Goal: Use online tool/utility: Utilize a website feature to perform a specific function

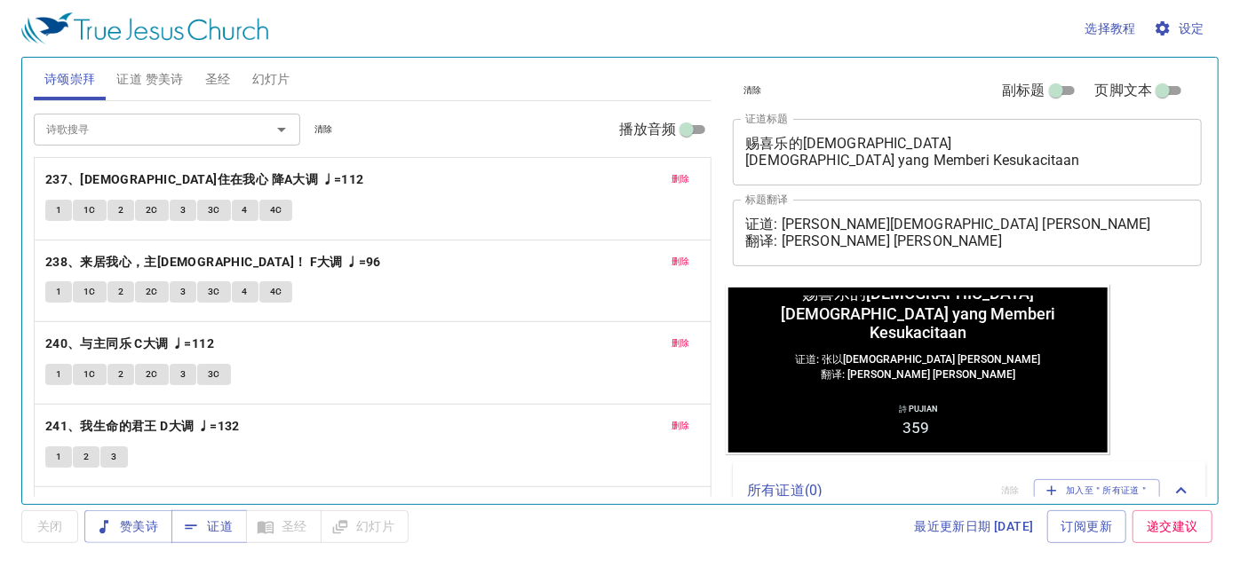
click at [671, 179] on span "删除" at bounding box center [680, 179] width 19 height 16
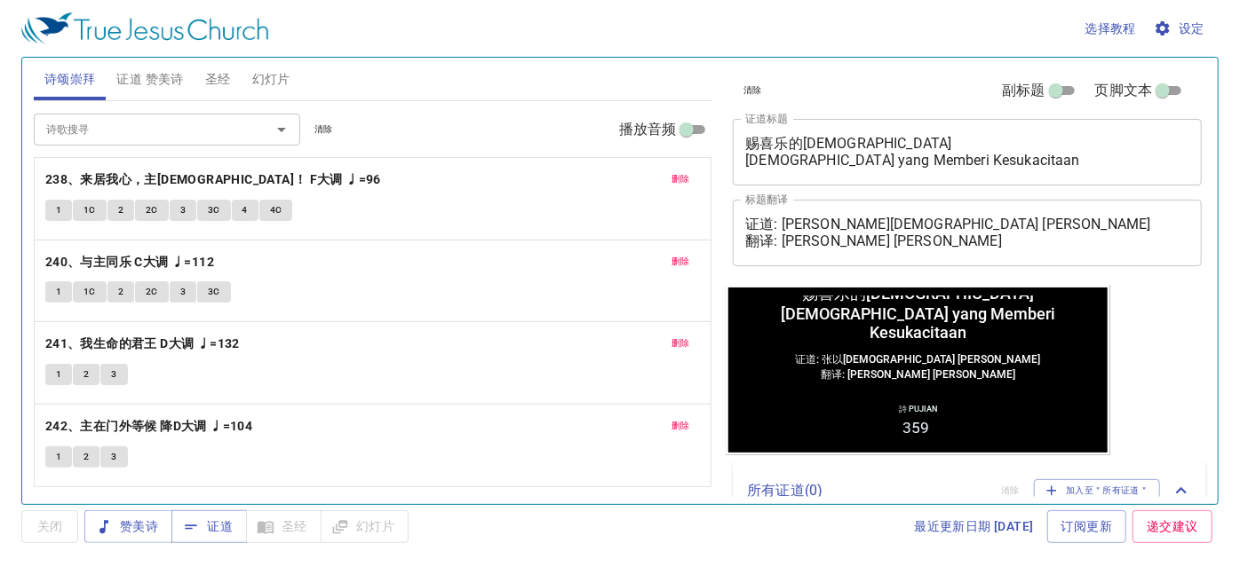
click at [663, 179] on button "删除" at bounding box center [681, 179] width 40 height 21
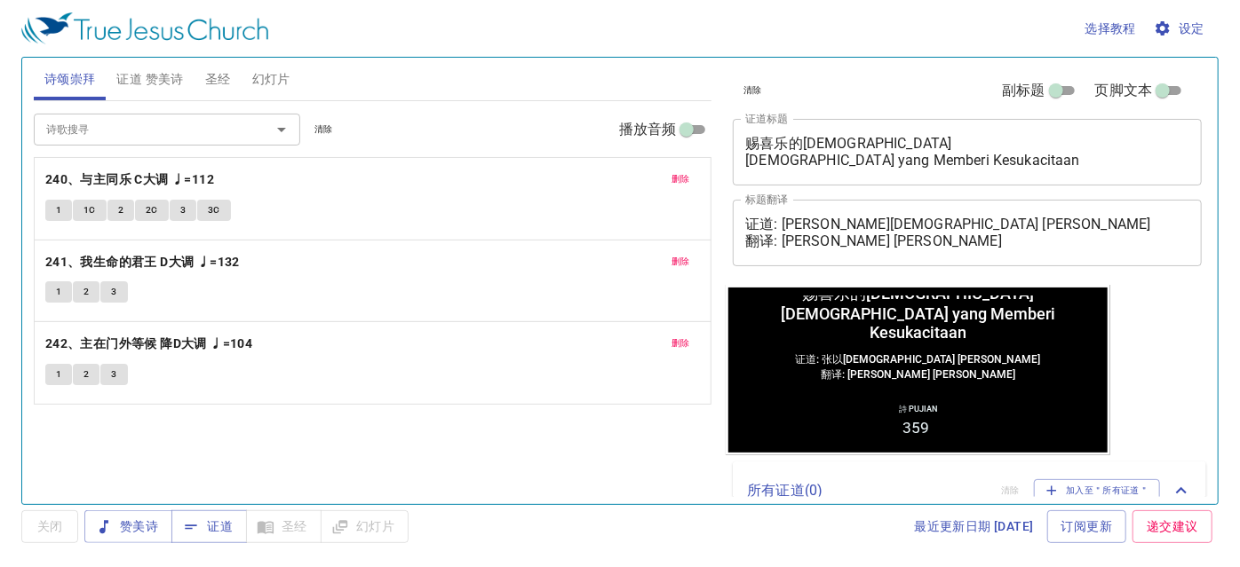
click at [663, 179] on button "删除" at bounding box center [681, 179] width 40 height 21
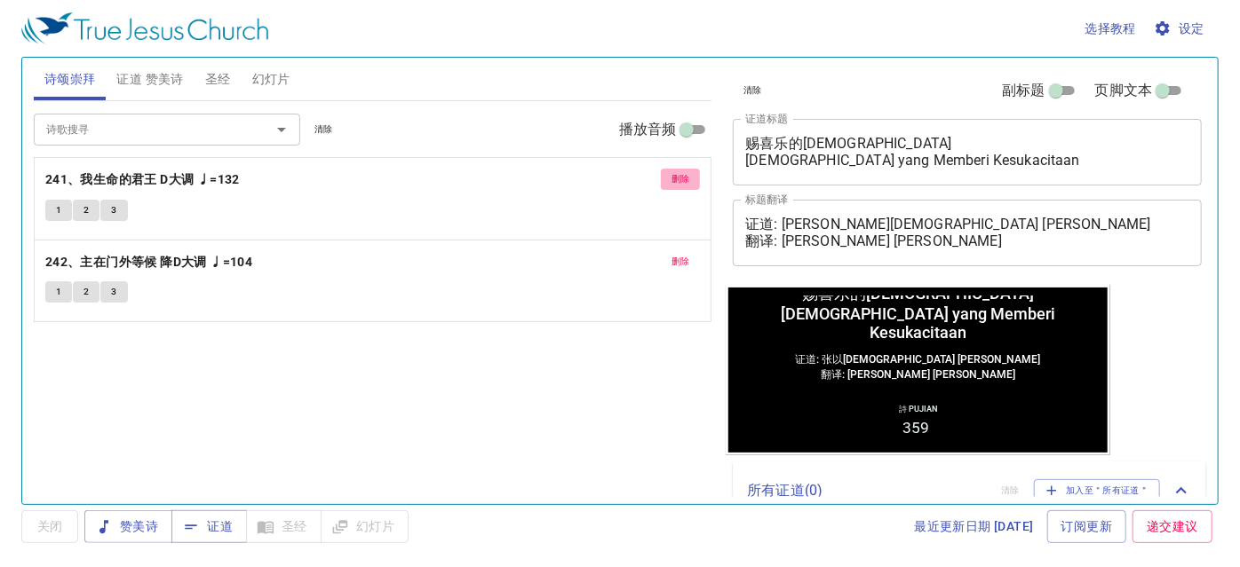
click at [663, 179] on button "删除" at bounding box center [681, 179] width 40 height 21
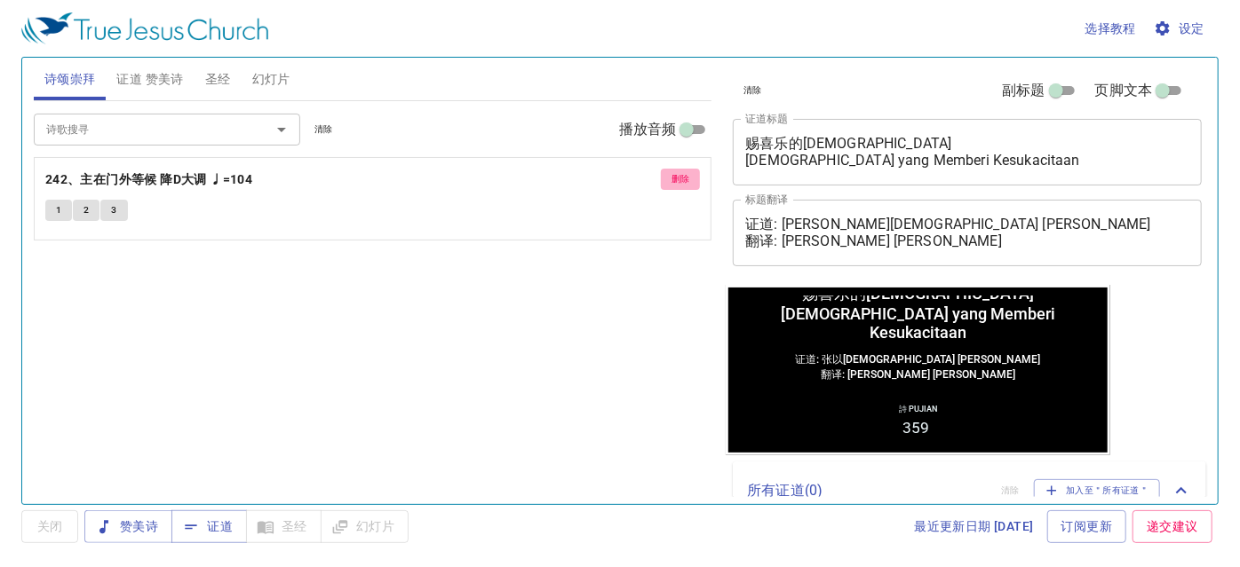
click at [663, 179] on button "删除" at bounding box center [681, 179] width 40 height 21
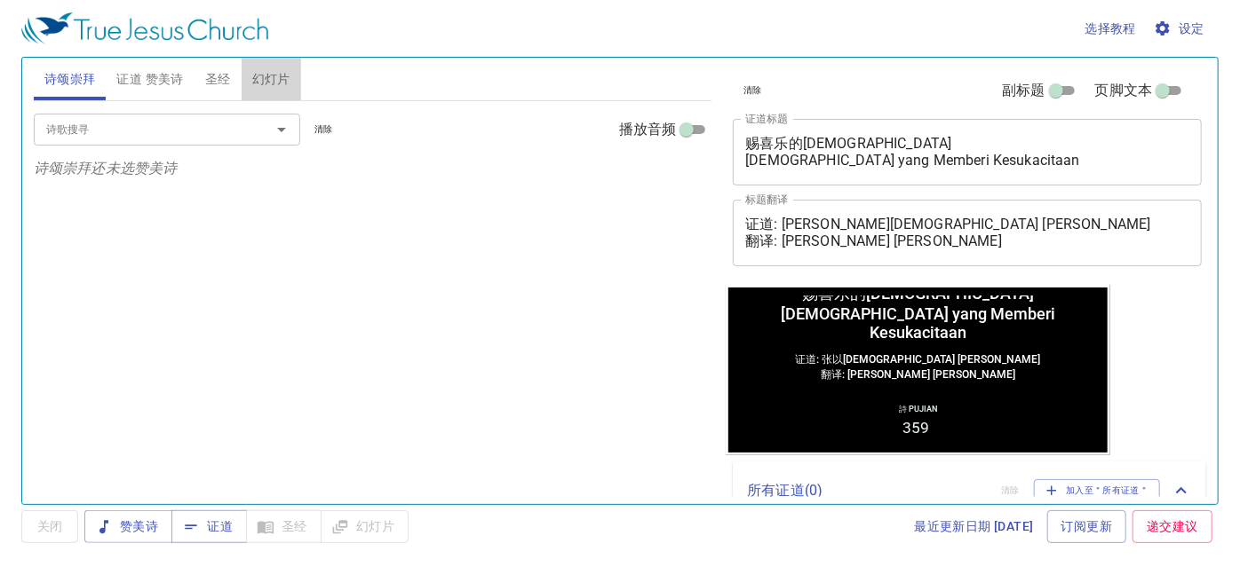
click at [265, 84] on span "幻灯片" at bounding box center [271, 79] width 38 height 22
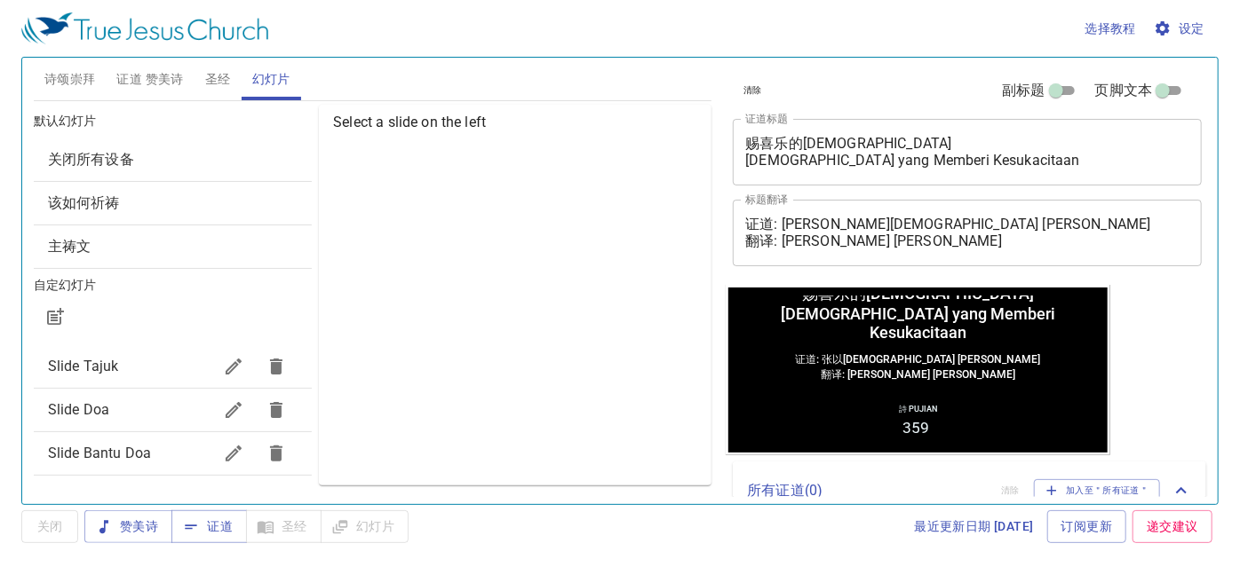
click at [92, 411] on span "Slide Doa" at bounding box center [78, 409] width 61 height 17
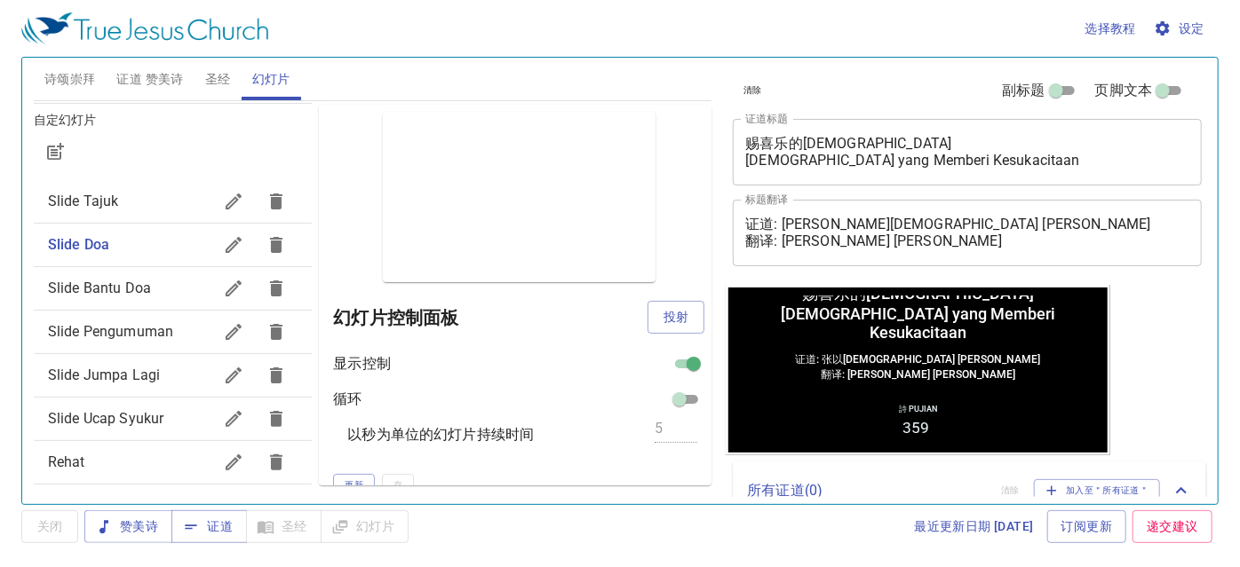
scroll to position [242, 0]
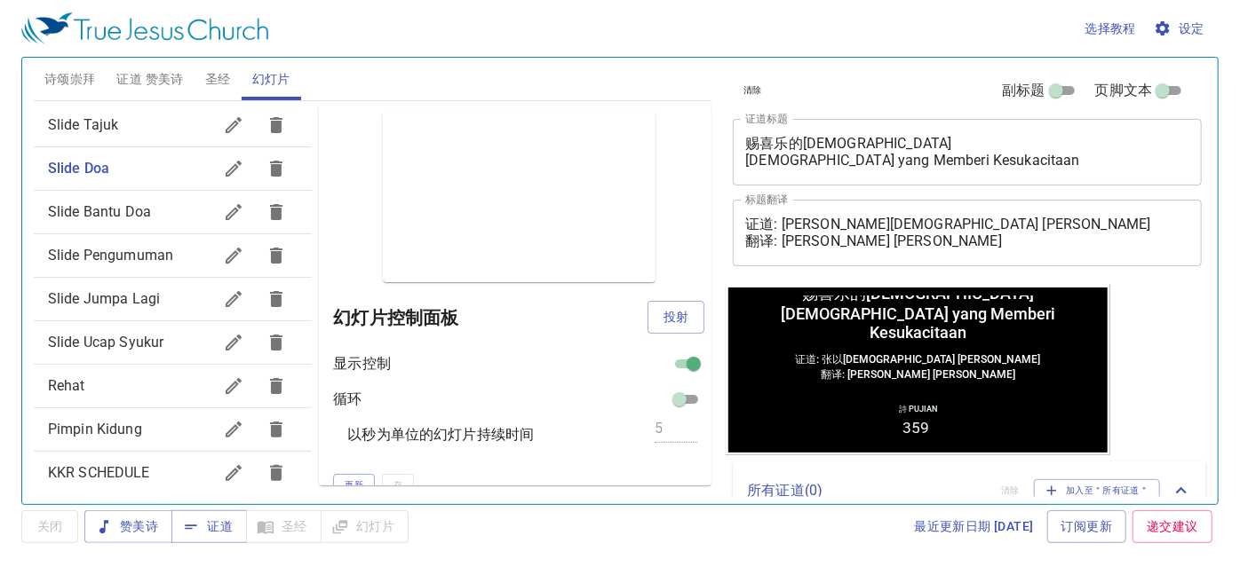
click at [107, 378] on span "Rehat" at bounding box center [130, 386] width 164 height 21
click at [662, 313] on span "投射" at bounding box center [676, 317] width 28 height 22
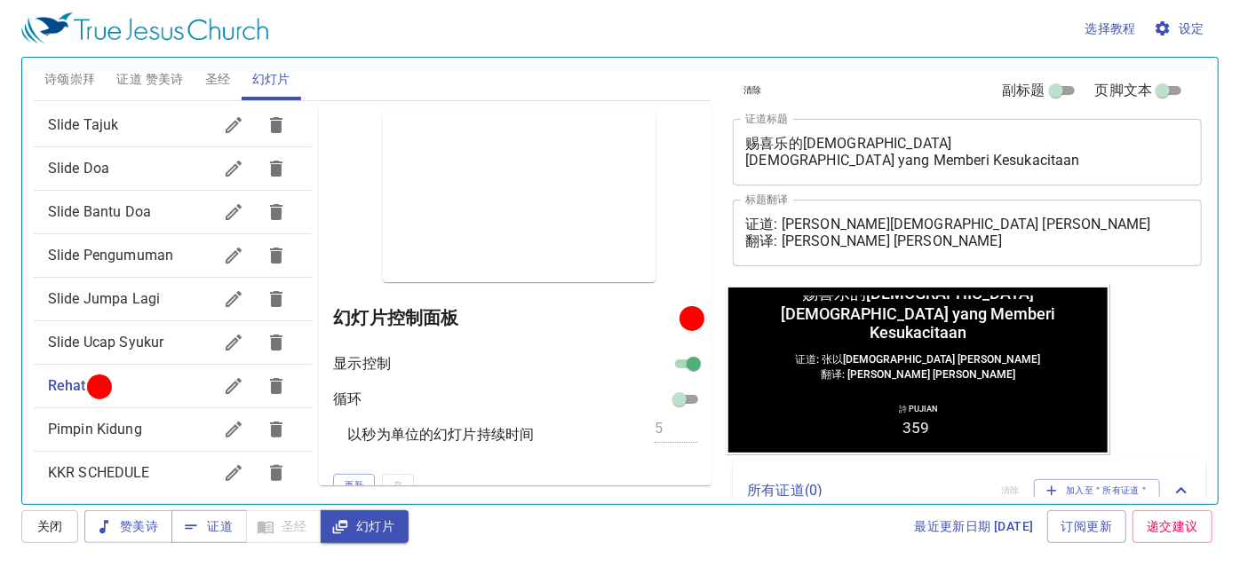
click at [130, 73] on span "证道 赞美诗" at bounding box center [149, 79] width 67 height 22
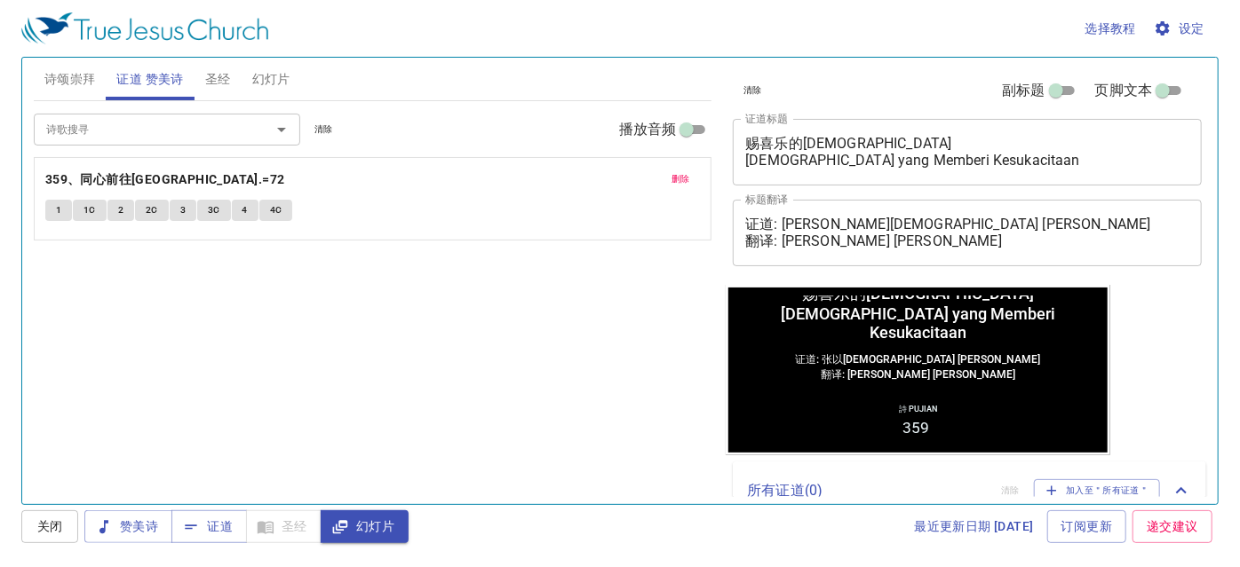
click at [686, 177] on span "删除" at bounding box center [680, 179] width 19 height 16
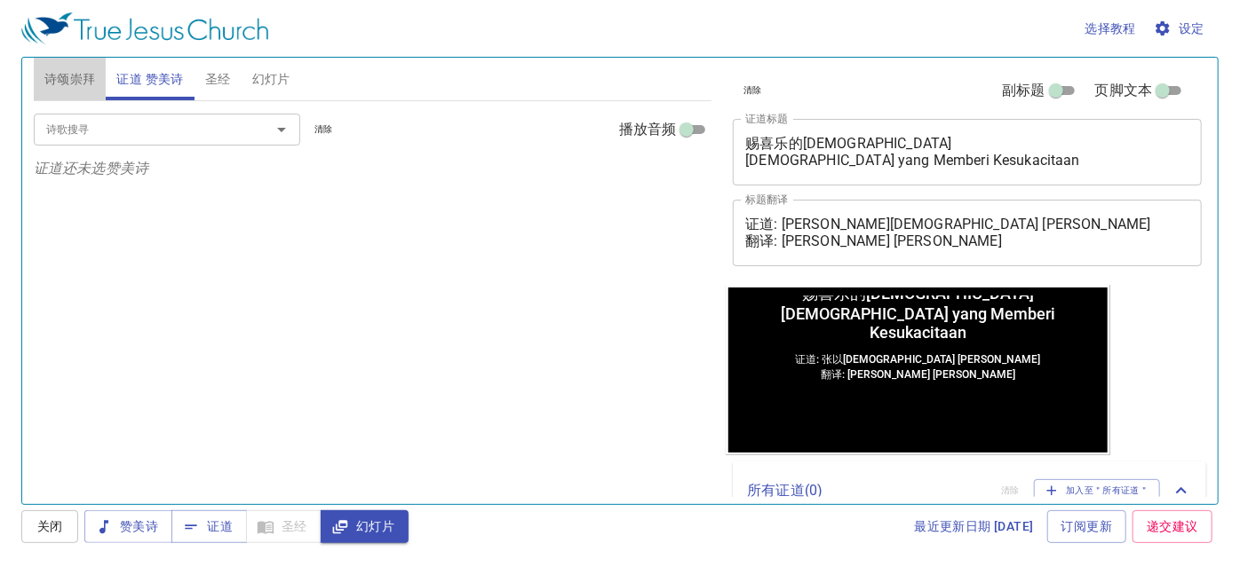
click at [52, 80] on span "诗颂崇拜" at bounding box center [70, 79] width 52 height 22
click at [95, 122] on input "诗歌搜寻" at bounding box center [140, 129] width 203 height 20
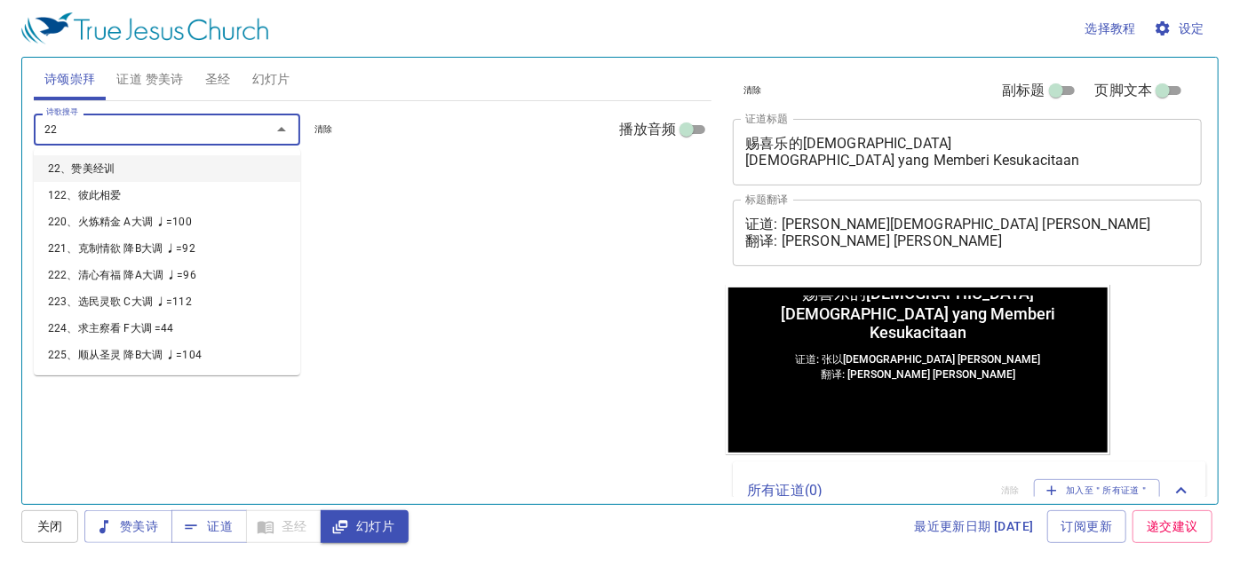
type input "224"
type input "244"
type input "259"
type input "262"
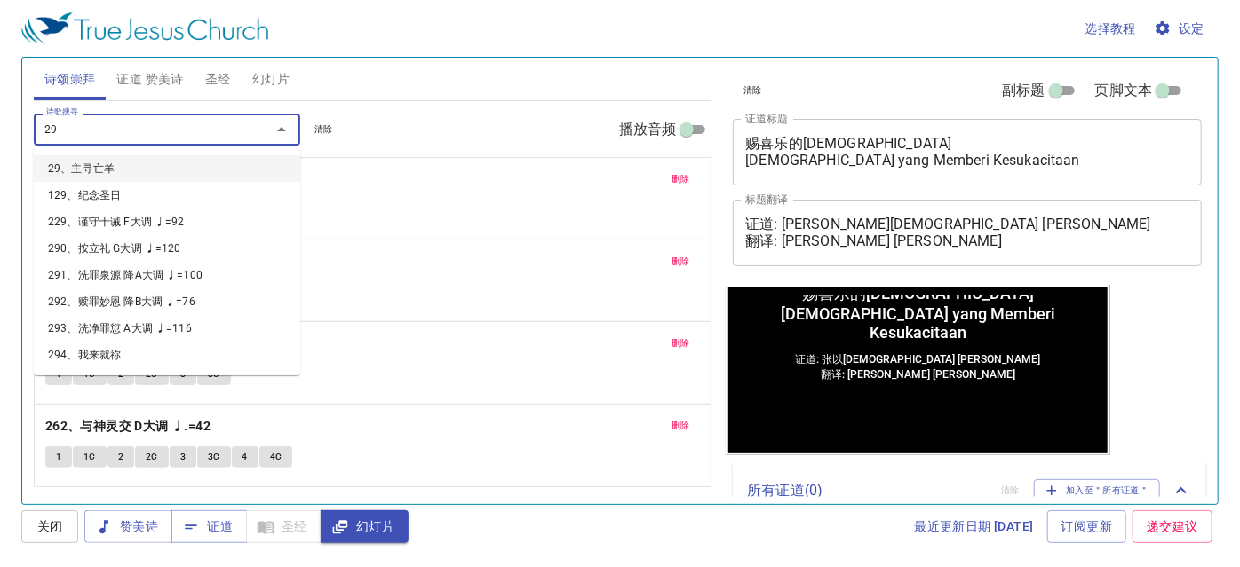
type input "294"
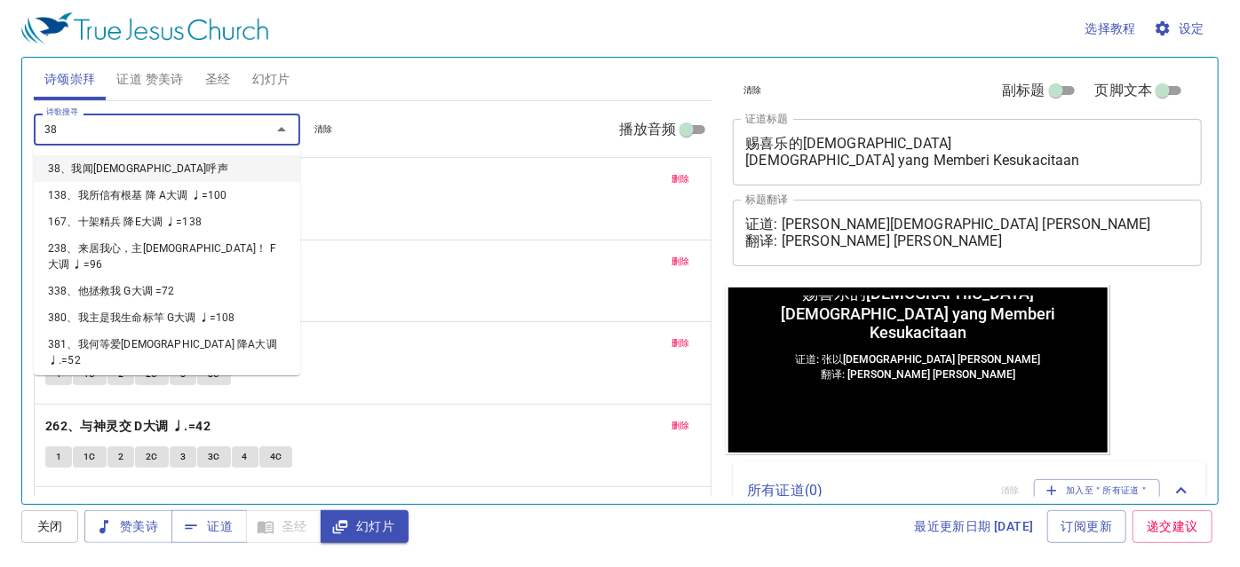
type input "389"
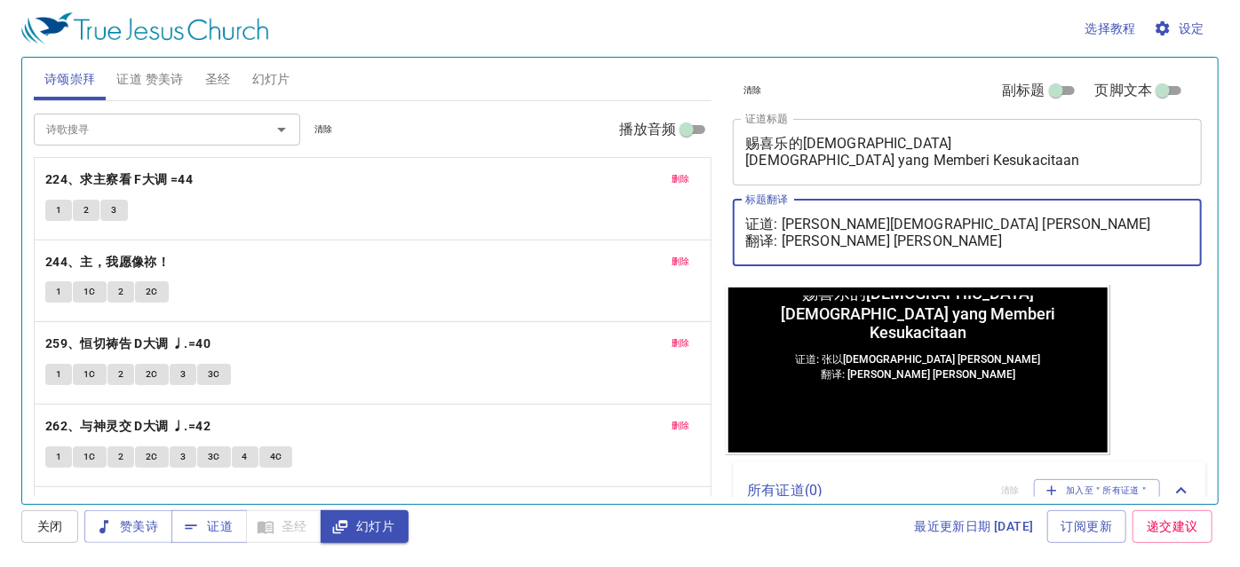
drag, startPoint x: 783, startPoint y: 225, endPoint x: 999, endPoint y: 210, distance: 216.3
click at [999, 210] on div "证道: 张以撒传道 Pendeta Isaac Chong 翻译: 李玉凤姊妹 Saudari Lee Nyuk Fung x 标题翻译" at bounding box center [967, 233] width 469 height 67
paste textarea "以法莲传道 Pendeta Efraim Yuam"
drag, startPoint x: 783, startPoint y: 242, endPoint x: 1002, endPoint y: 238, distance: 218.5
click at [1002, 238] on textarea "证道: 以法莲传道 Pendeta Efraim Yuam 翻译: 李玉凤姊妹 Saudari Lee Nyuk Fung" at bounding box center [967, 233] width 444 height 34
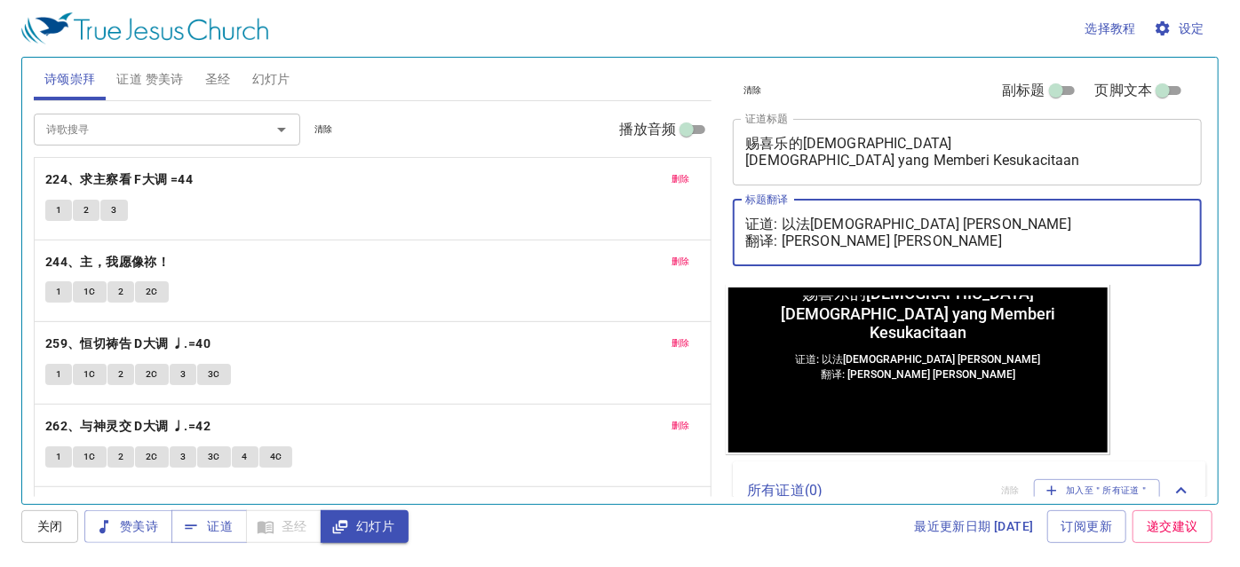
paste textarea "晶莹姊妹 Saudari Lee Jing Ying"
type textarea "证道: 以法莲传道 Pendeta Efraim Yuam 翻译: 李晶莹姊妹 Saudari Lee Jing Ying"
click at [758, 141] on textarea "赐喜乐的神 Tuhan yang Memberi Kesukacitaan" at bounding box center [967, 152] width 444 height 34
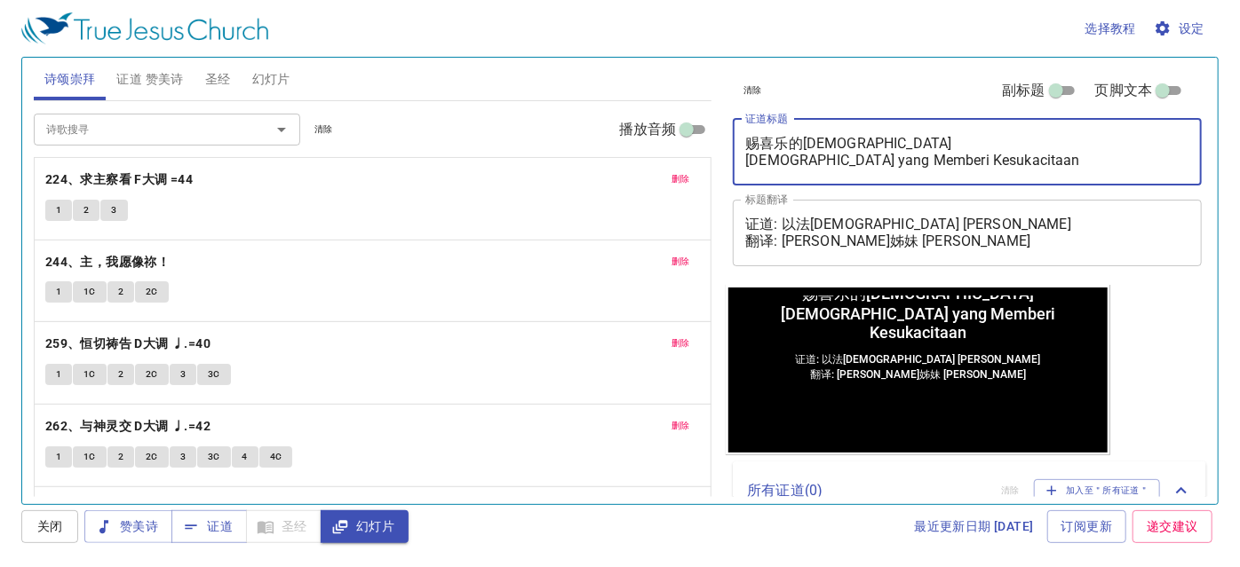
click at [758, 141] on textarea "赐喜乐的神 Tuhan yang Memberi Kesukacitaan" at bounding box center [967, 152] width 444 height 34
click at [793, 158] on textarea "洗礼 Tuhan yang Memberi Kesukacitaan" at bounding box center [967, 152] width 444 height 34
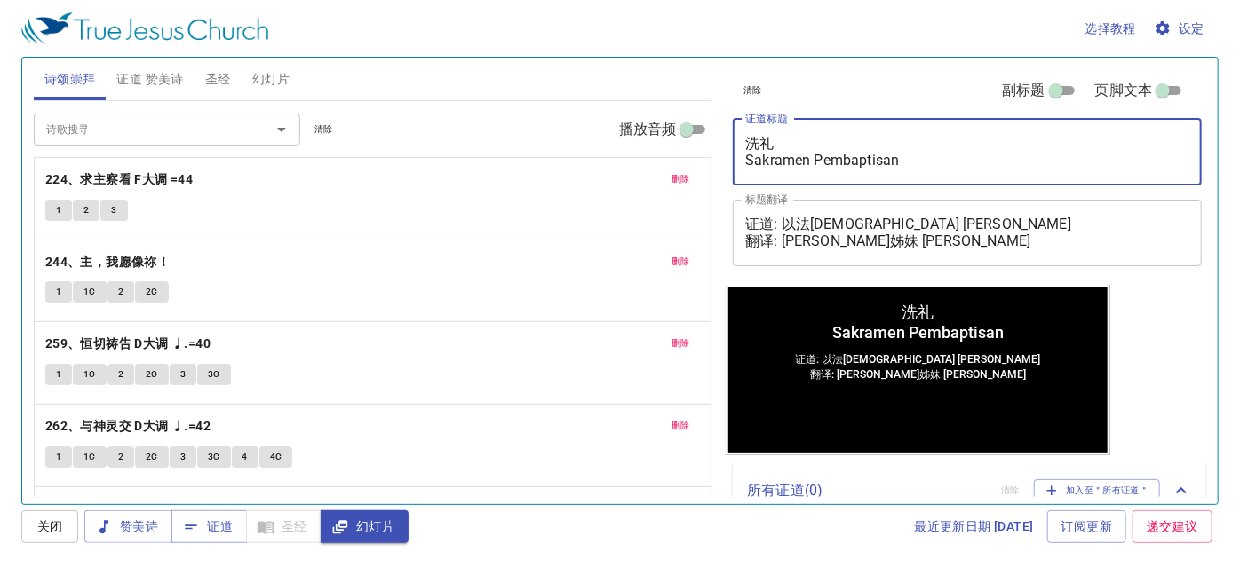
type textarea "洗礼 Sakramen Pembaptisan"
click at [151, 80] on span "证道 赞美诗" at bounding box center [149, 79] width 67 height 22
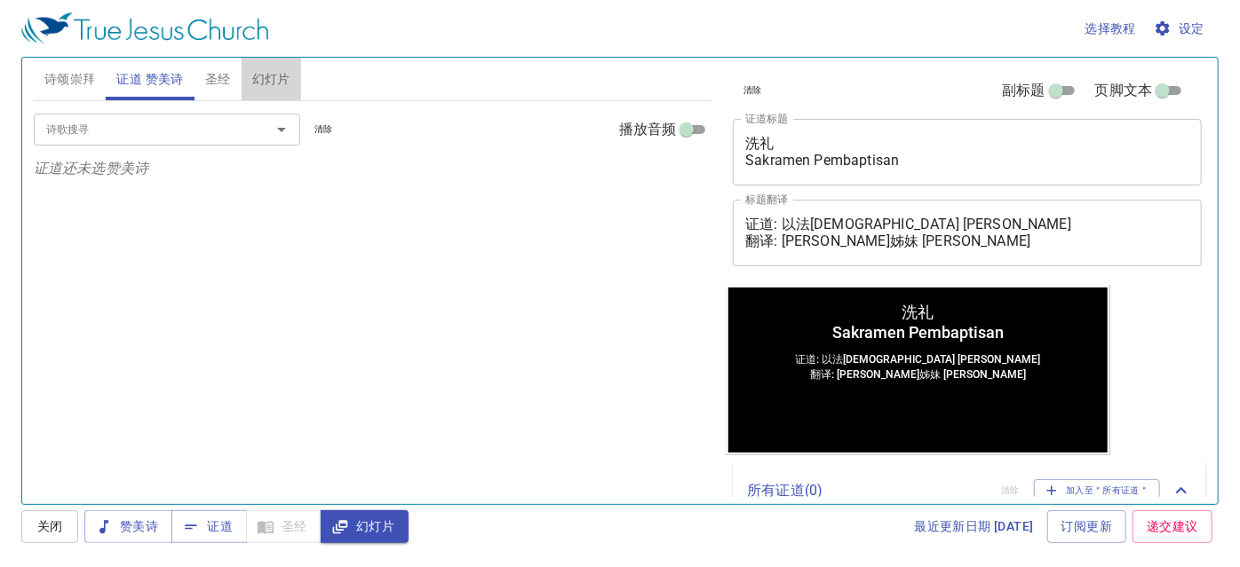
click at [277, 72] on span "幻灯片" at bounding box center [271, 79] width 38 height 22
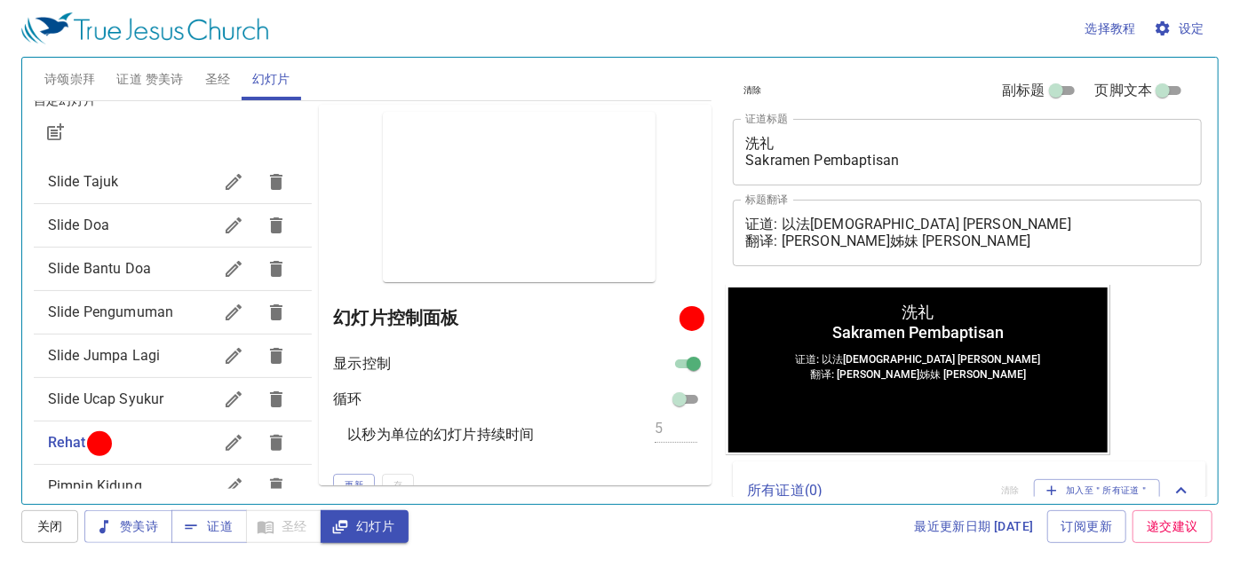
scroll to position [161, 0]
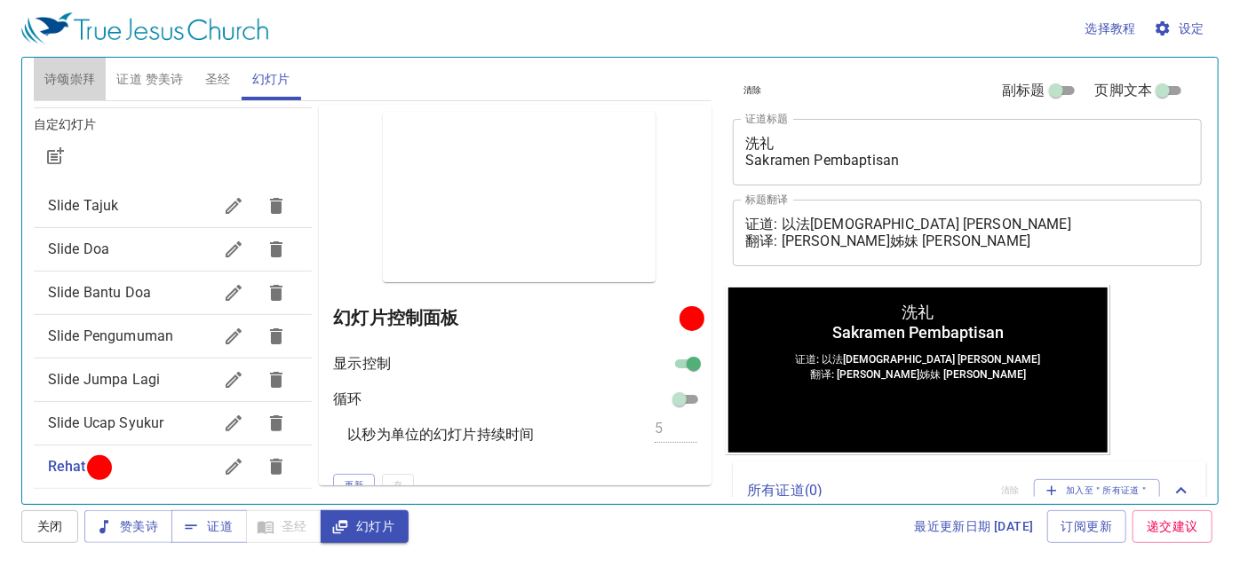
click at [88, 70] on span "诗颂崇拜" at bounding box center [70, 79] width 52 height 22
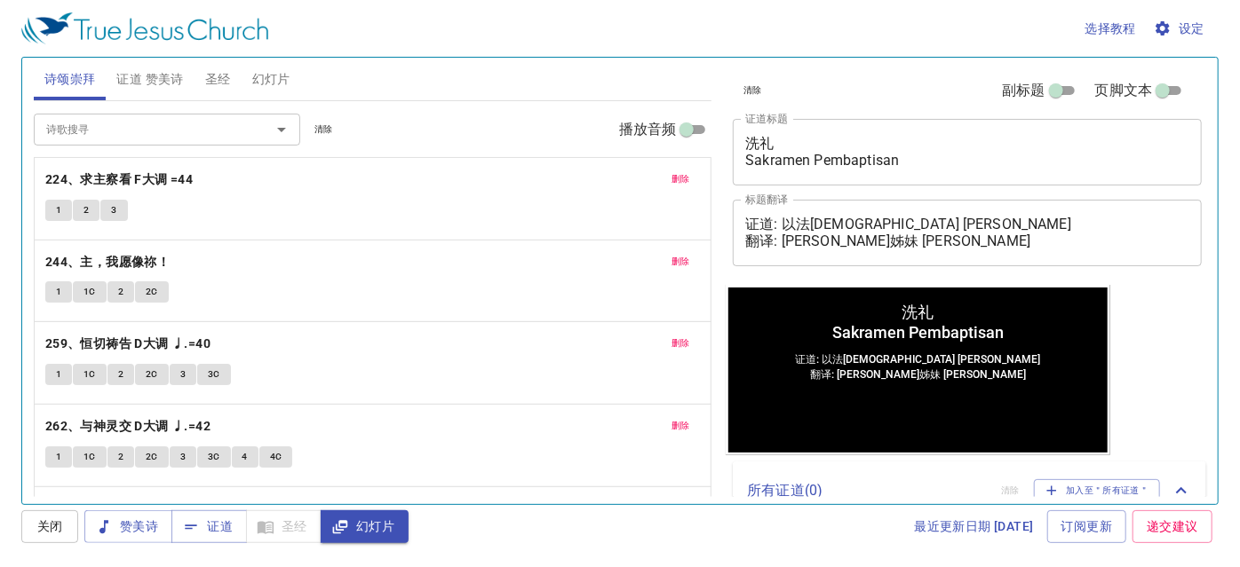
click at [124, 76] on span "证道 赞美诗" at bounding box center [149, 79] width 67 height 22
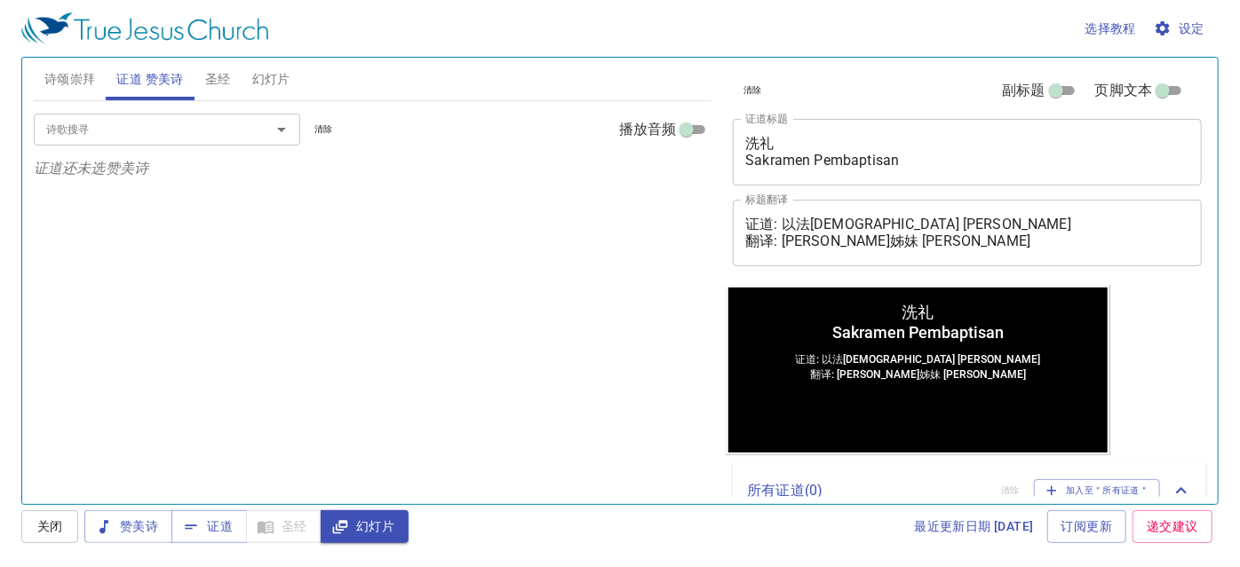
click at [132, 124] on input "诗歌搜寻" at bounding box center [140, 129] width 203 height 20
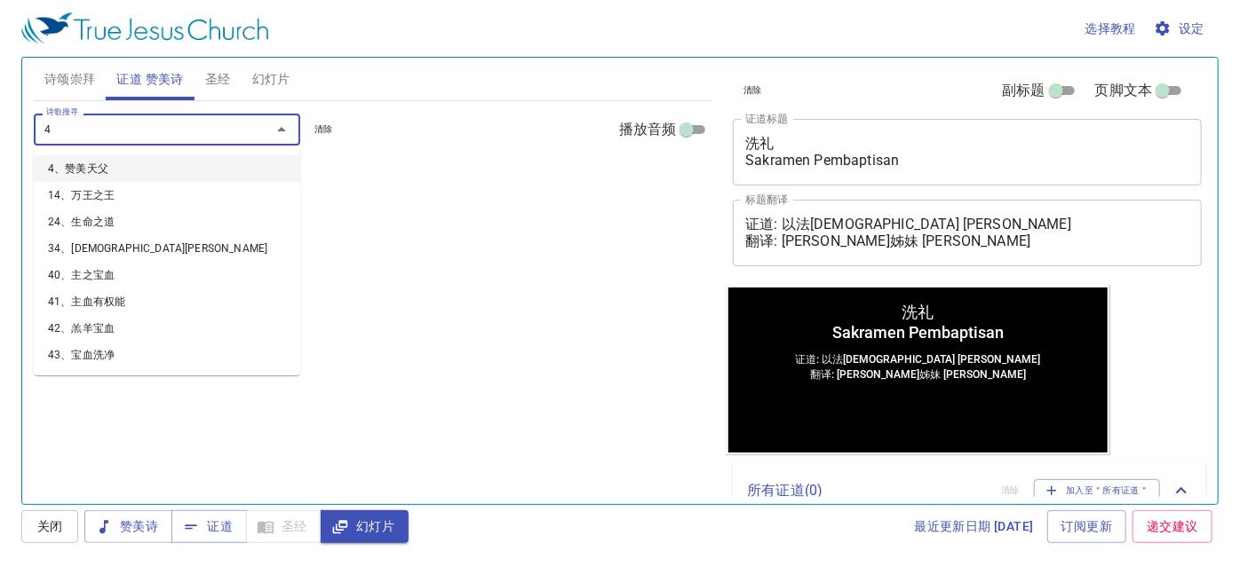
type input "44"
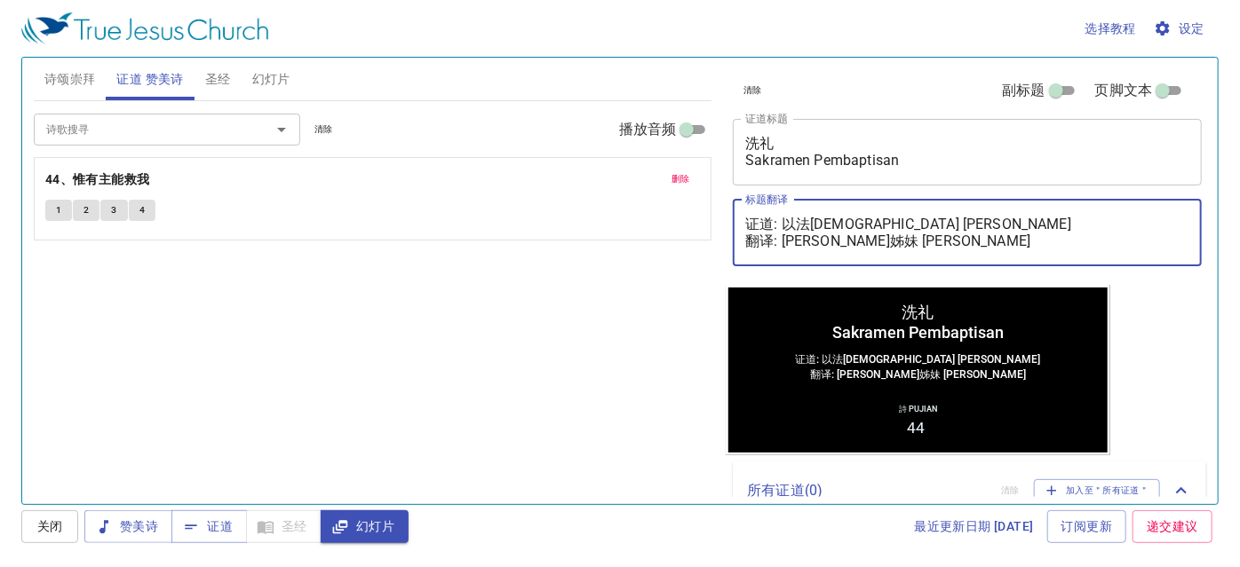
drag, startPoint x: 785, startPoint y: 219, endPoint x: 1020, endPoint y: 222, distance: 235.4
click at [1020, 222] on textarea "证道: 以法莲传道 Pendeta Efraim Yuam 翻译: 李晶莹姊妹 Saudari Lee Jing Ying" at bounding box center [967, 233] width 444 height 34
paste textarea "魏迦玛列执事 Diaken Gamaliel Wai"
type textarea "证道: 魏迦玛列执事 Diaken Gamaliel Wai 翻译: 李晶莹姊妹 Saudari Lee Jing Ying"
click at [63, 87] on span "诗颂崇拜" at bounding box center [70, 79] width 52 height 22
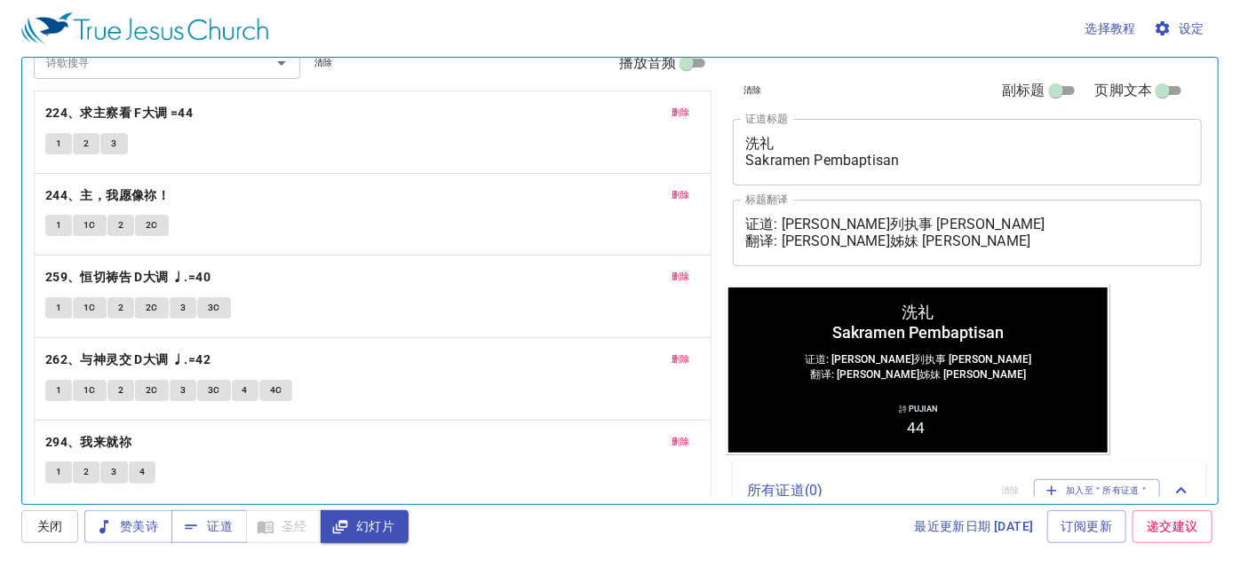
scroll to position [0, 0]
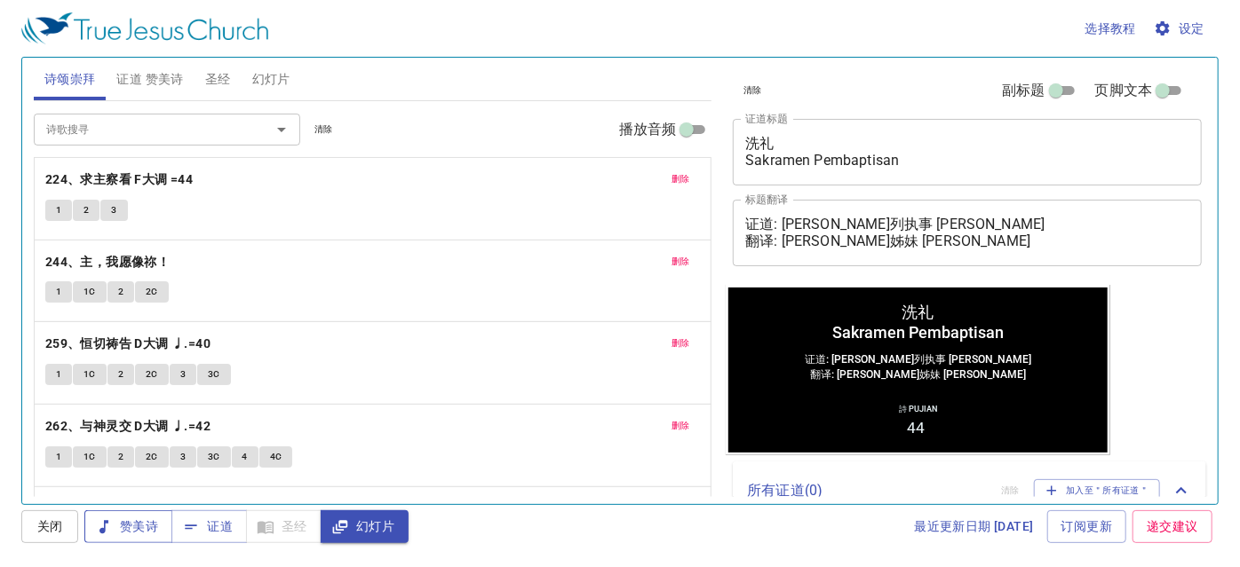
click at [151, 517] on span "赞美诗" at bounding box center [129, 527] width 60 height 22
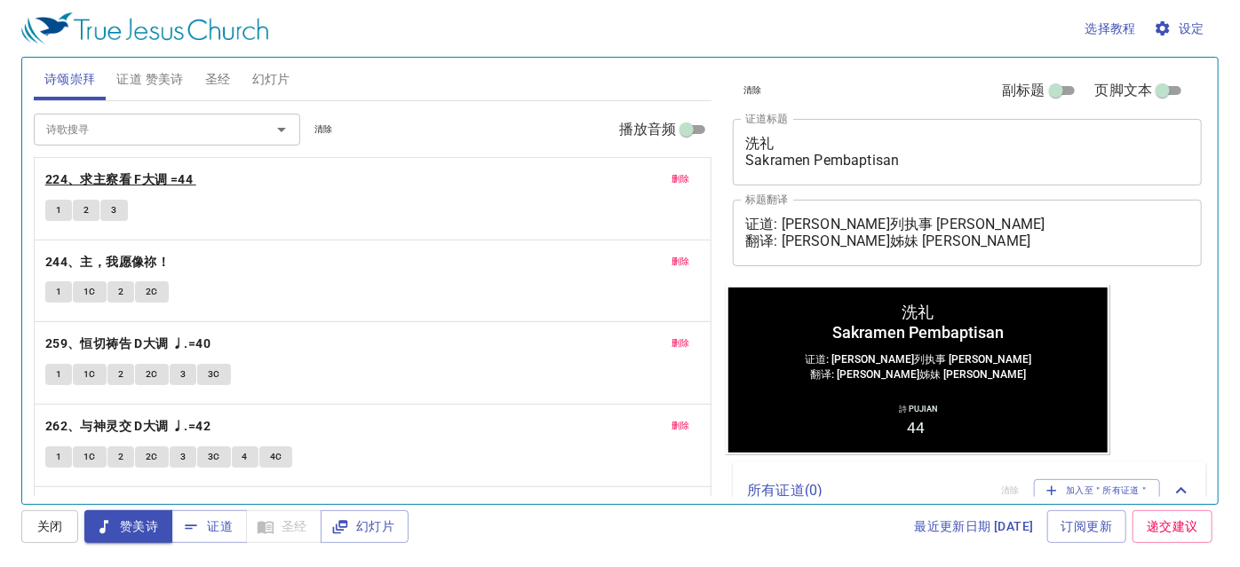
click at [160, 183] on b "224、求主察看 F大调 =44" at bounding box center [118, 180] width 147 height 22
click at [137, 255] on b "244、主，我愿像祢！" at bounding box center [107, 262] width 124 height 22
click at [148, 345] on b "259、恒切祷告 D大调 ♩.=40" at bounding box center [127, 344] width 165 height 22
click at [160, 421] on b "262、与神灵交 D大调 ♩.=42" at bounding box center [127, 427] width 165 height 22
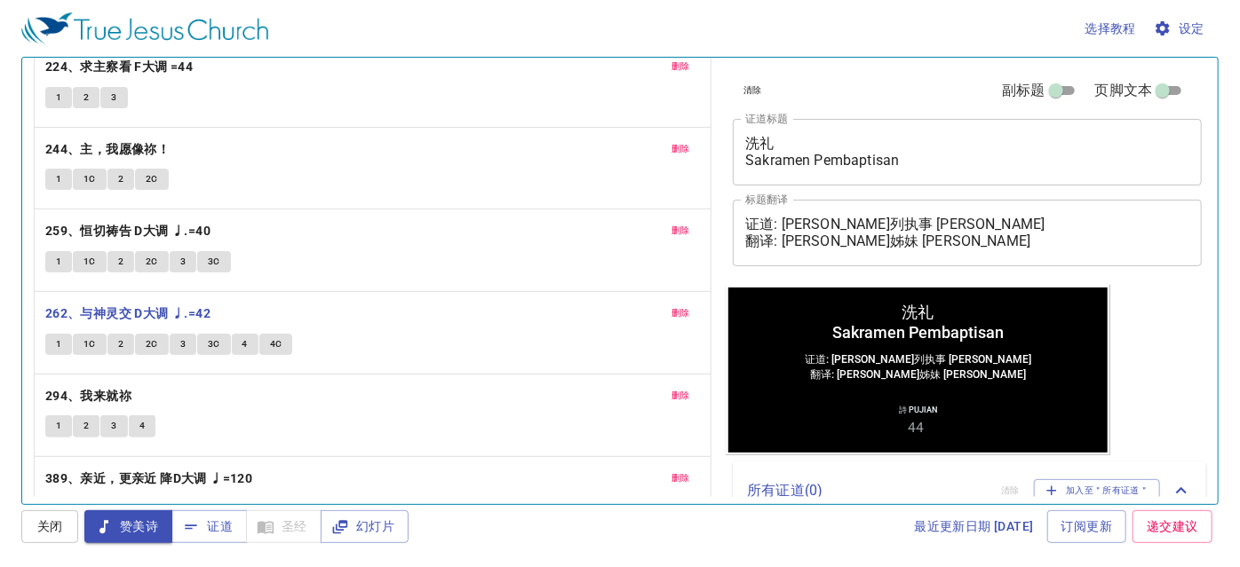
scroll to position [150, 0]
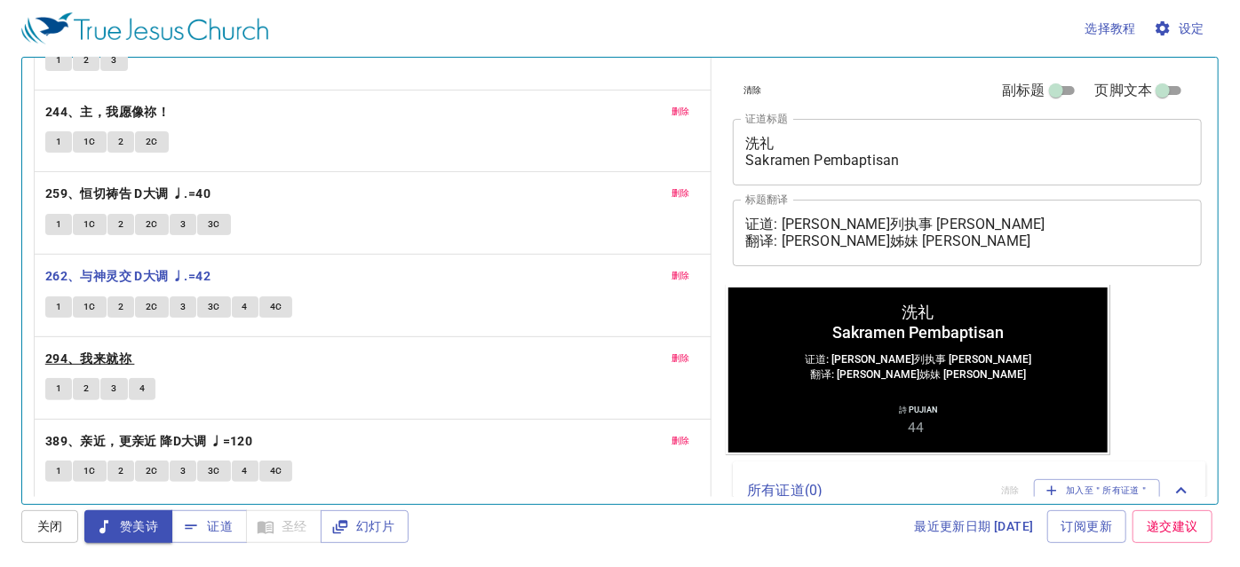
click at [88, 357] on b "294、我来就祢" at bounding box center [88, 359] width 86 height 22
click at [193, 519] on icon "button" at bounding box center [191, 528] width 18 height 18
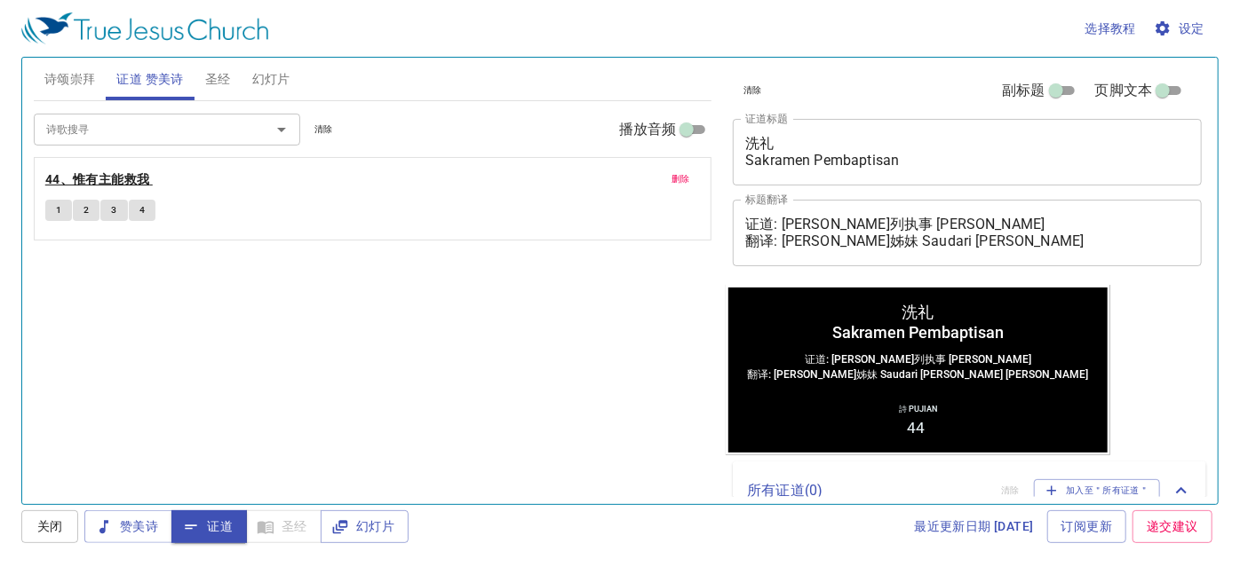
click at [118, 184] on b "44、惟有主能救我" at bounding box center [97, 180] width 105 height 22
click at [58, 211] on span "1" at bounding box center [58, 210] width 5 height 16
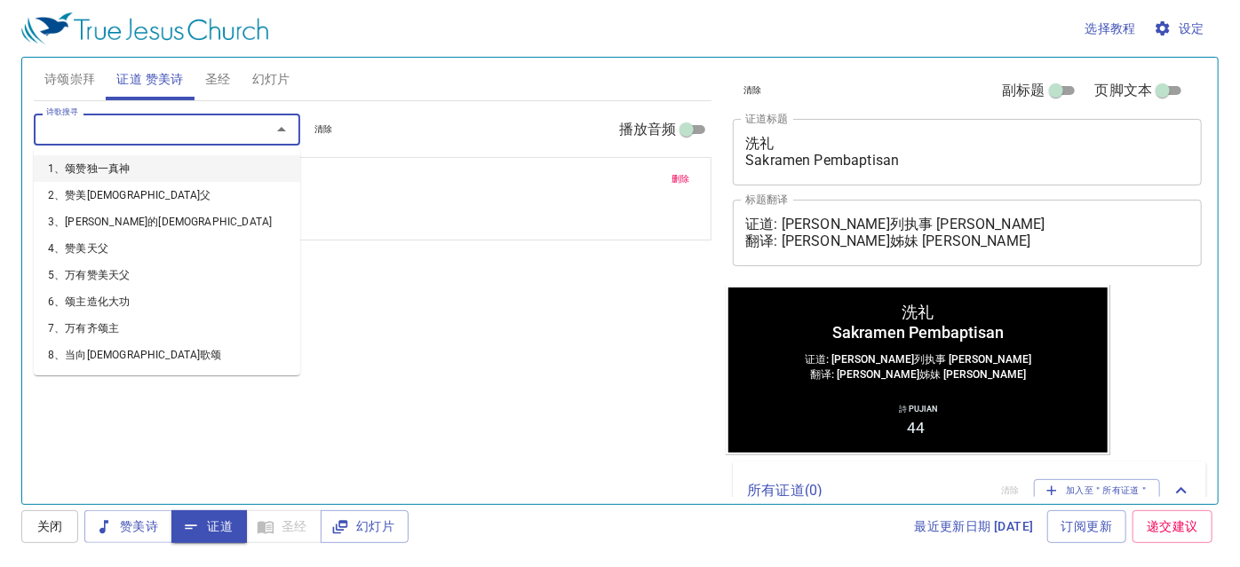
click at [218, 80] on span "圣经" at bounding box center [218, 79] width 26 height 22
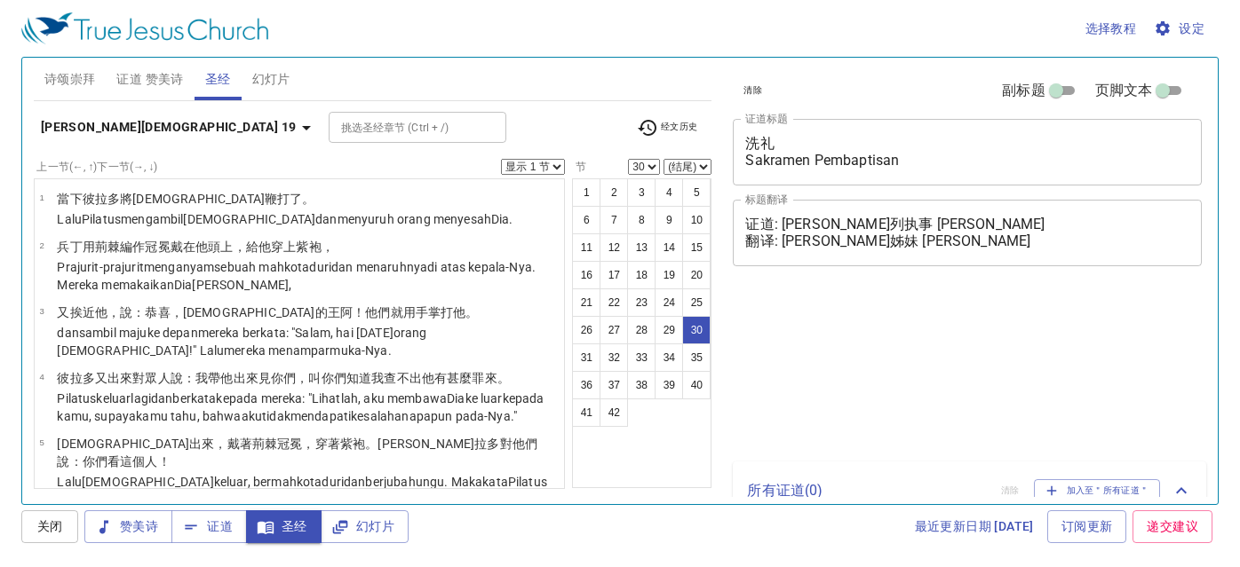
select select "30"
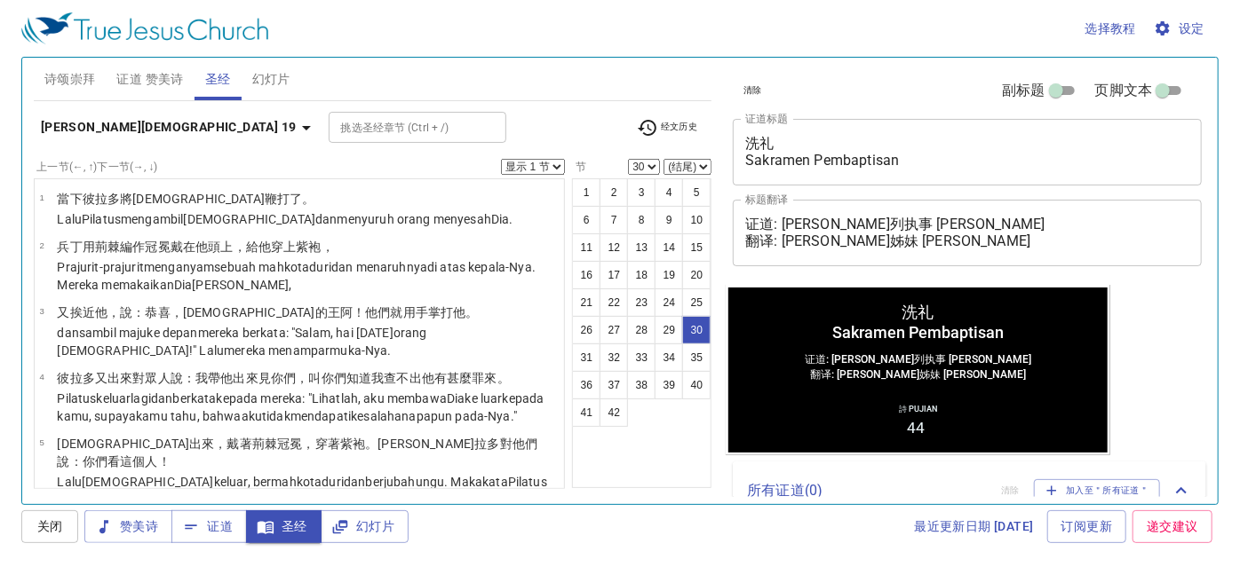
scroll to position [2181, 0]
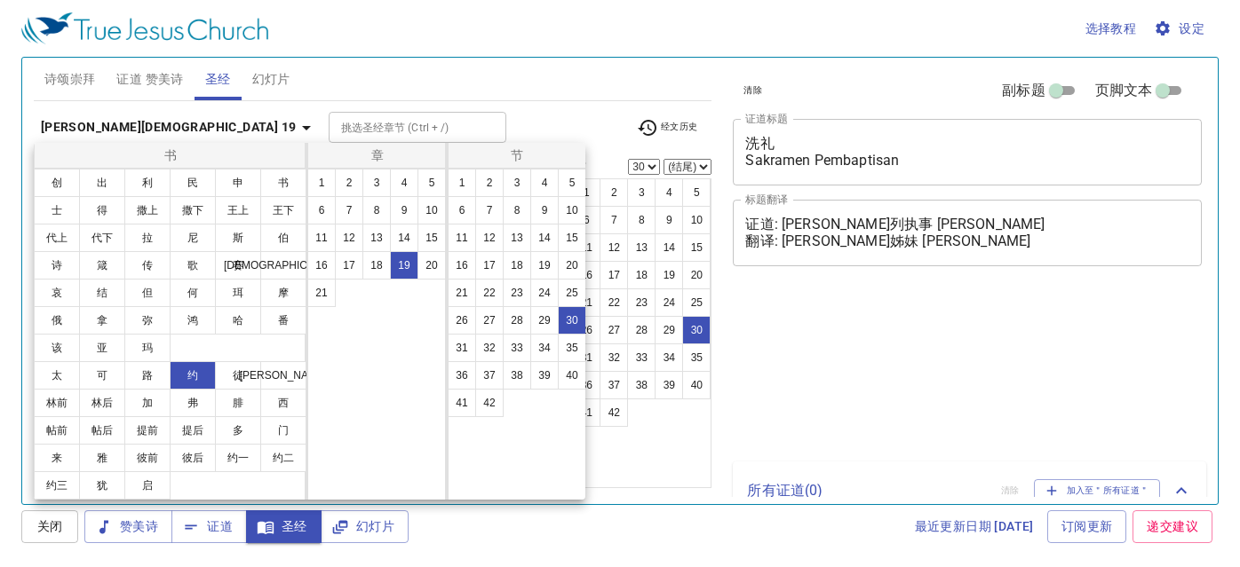
select select "30"
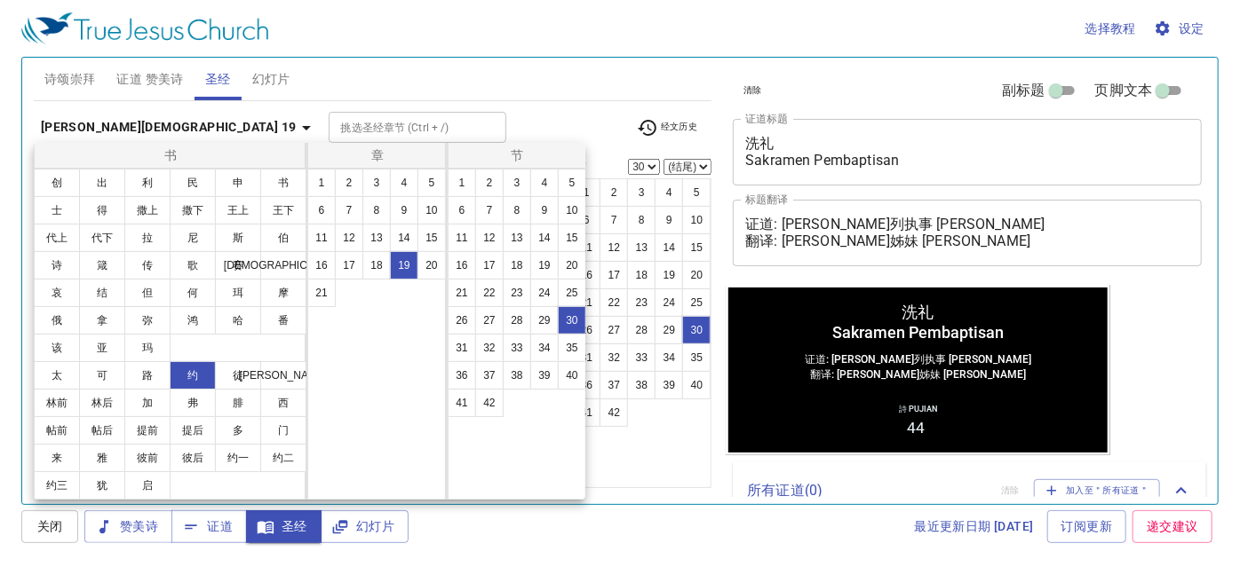
scroll to position [2181, 0]
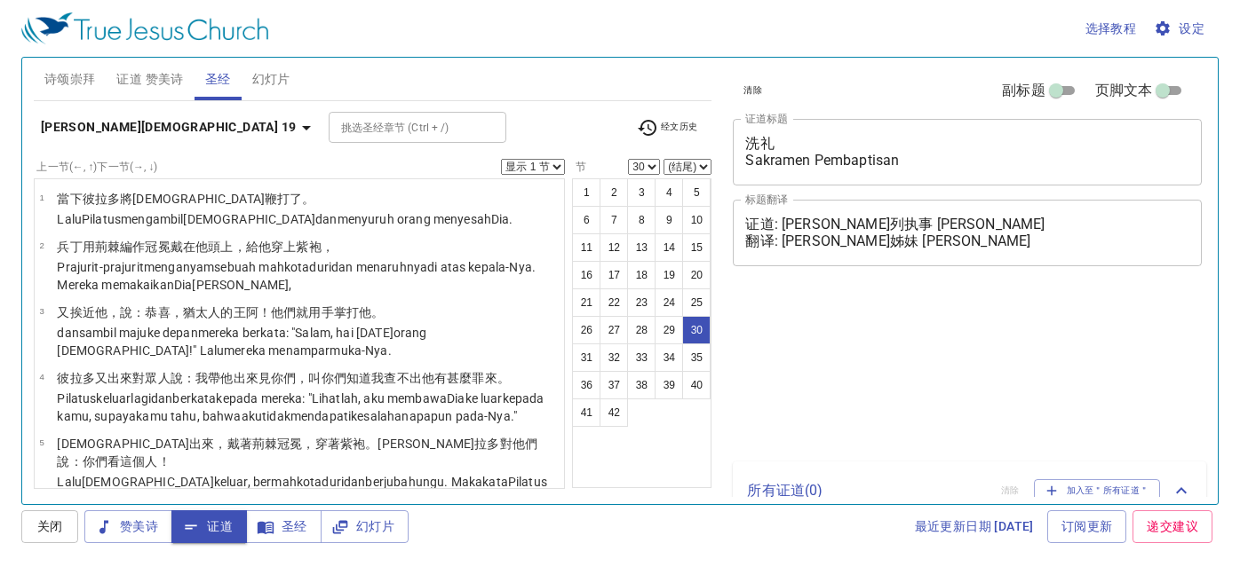
select select "30"
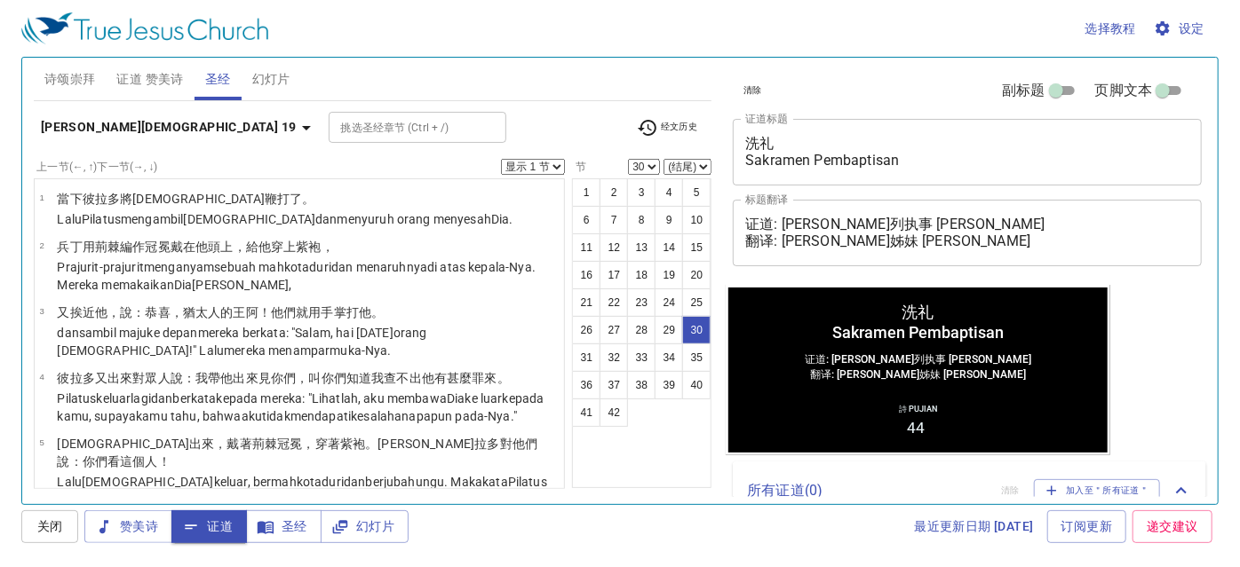
scroll to position [2181, 0]
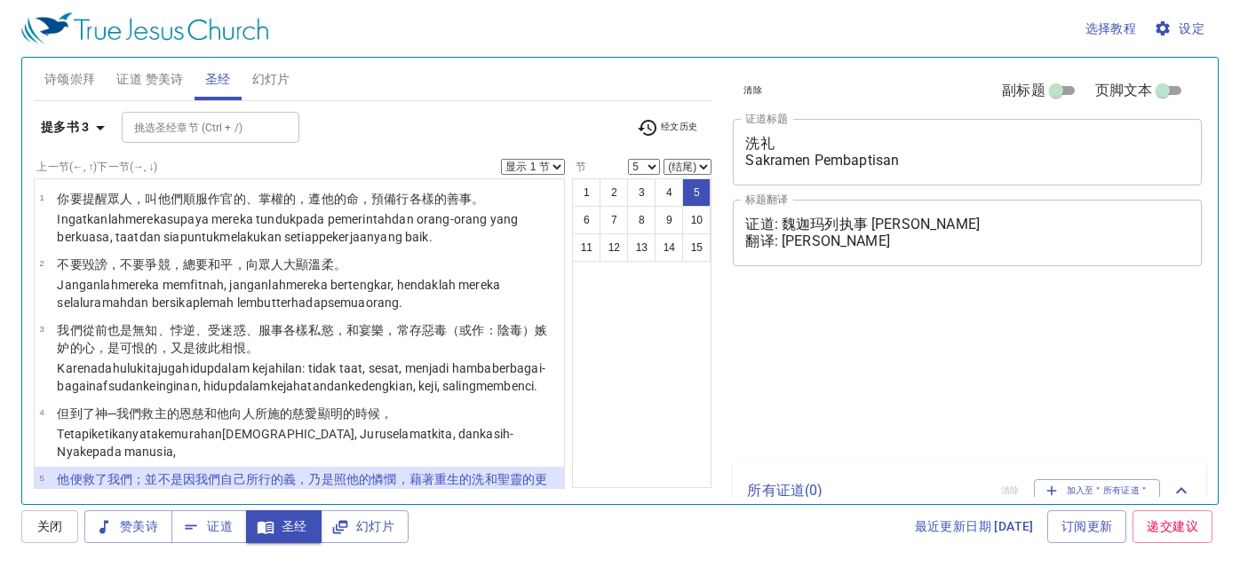
select select "5"
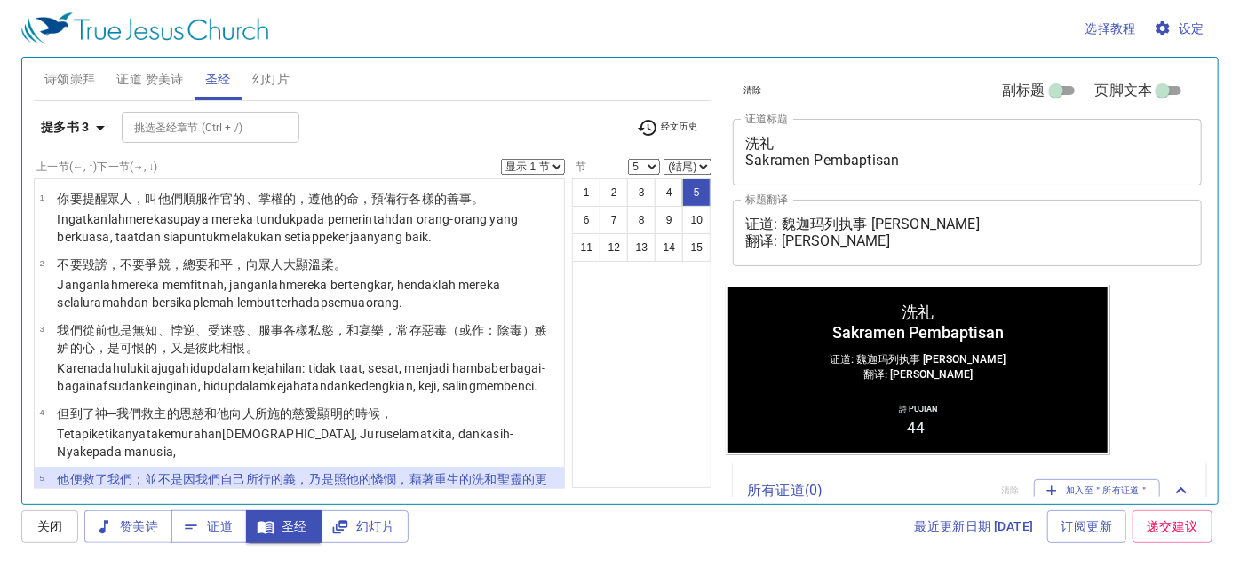
scroll to position [183, 0]
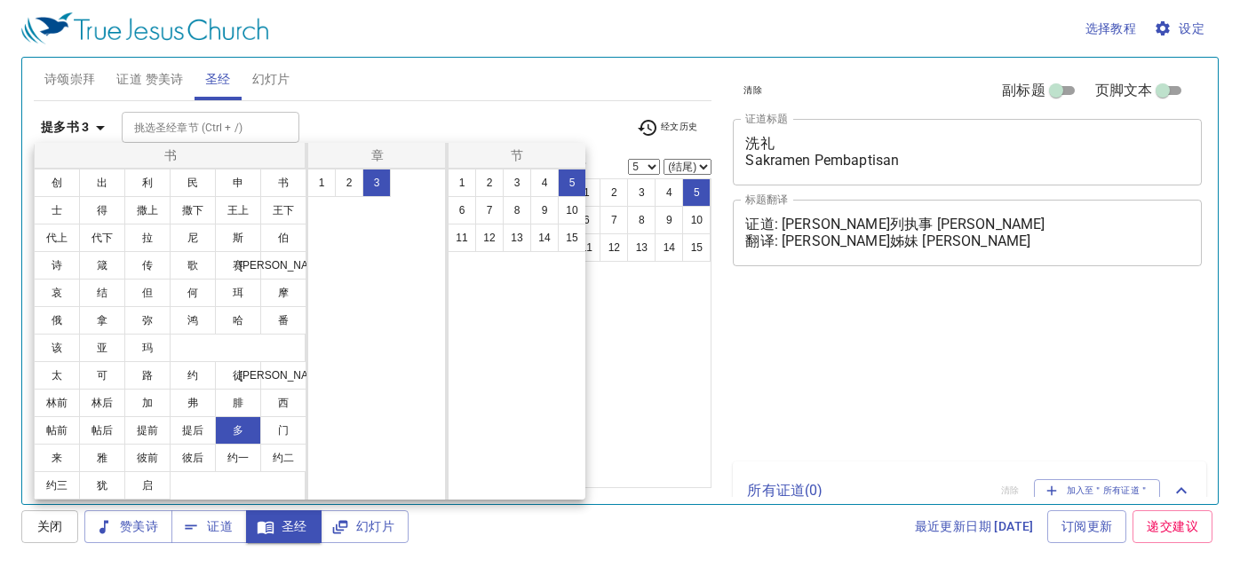
select select "5"
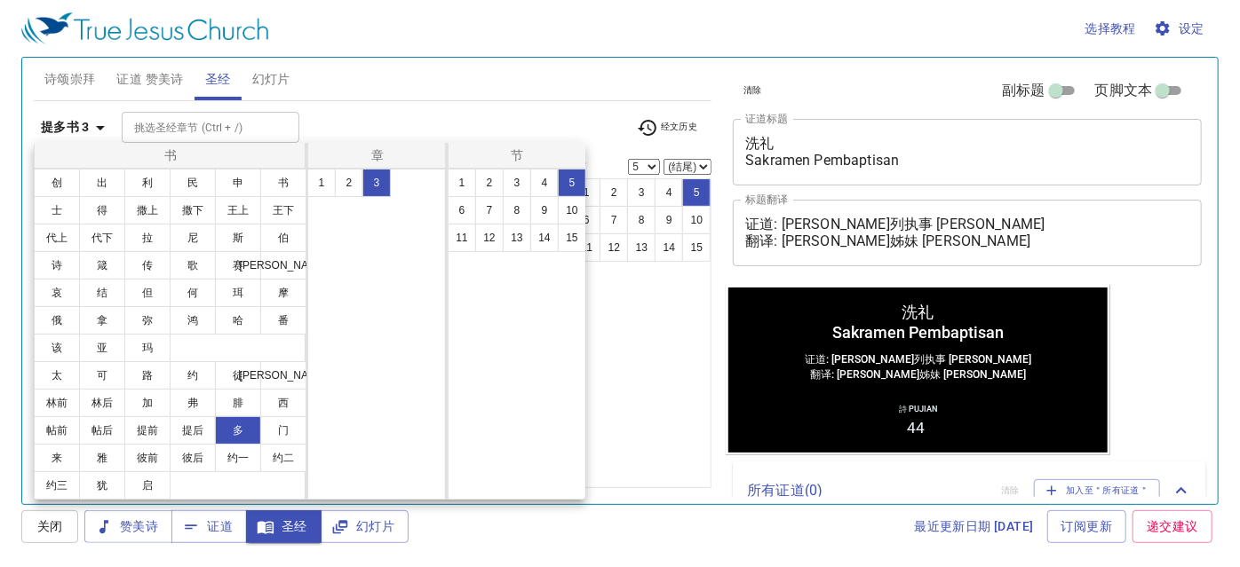
scroll to position [183, 0]
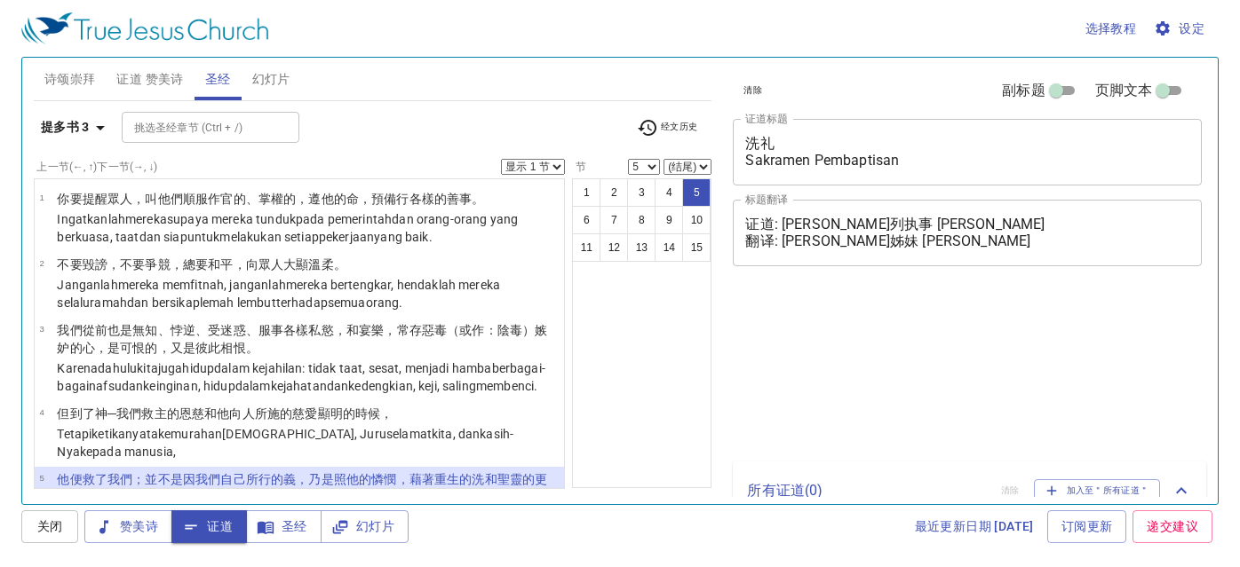
select select "5"
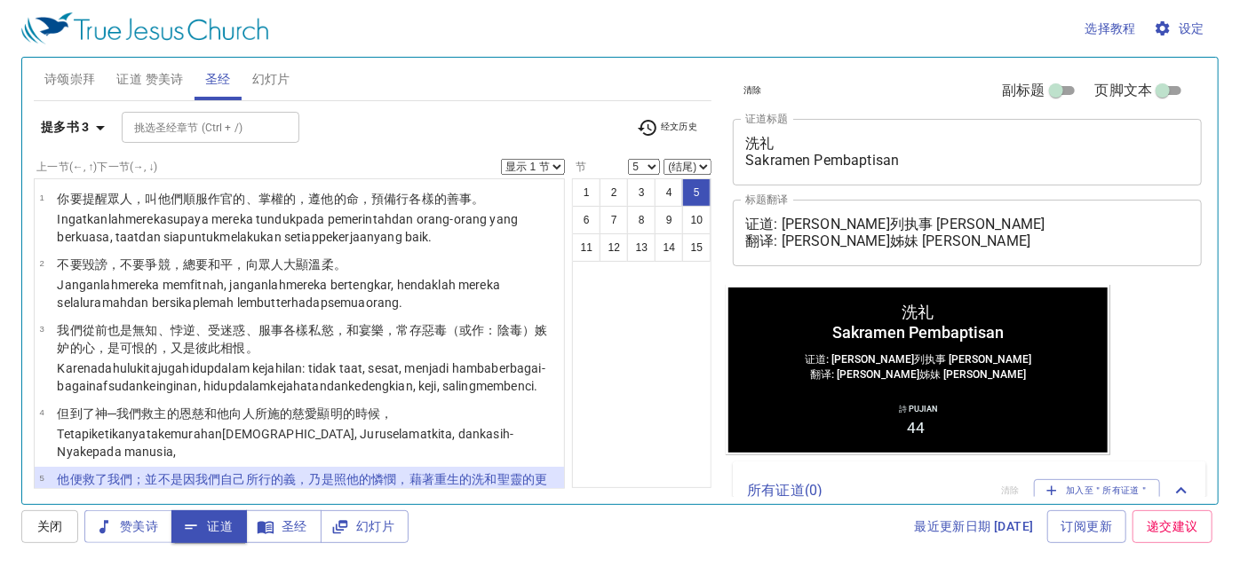
scroll to position [183, 0]
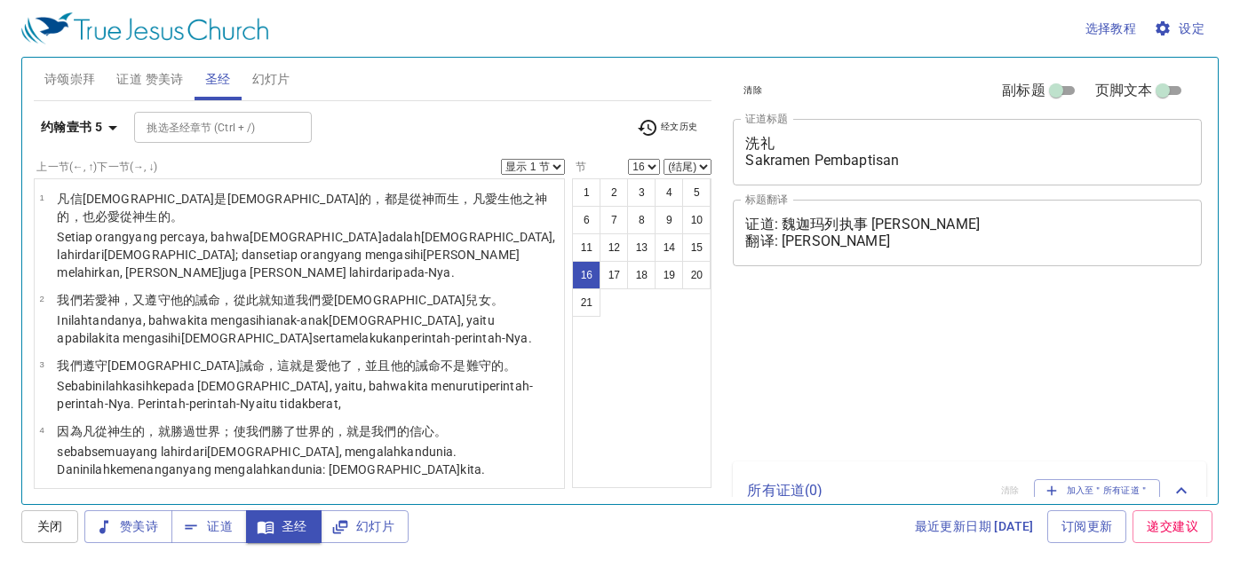
select select "16"
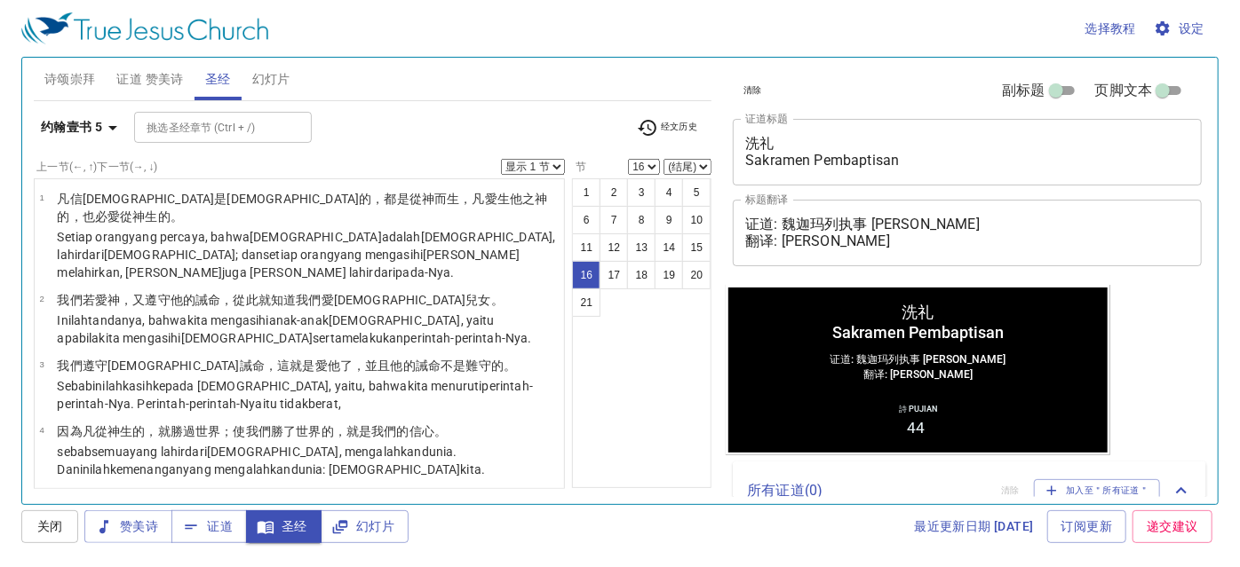
scroll to position [995, 0]
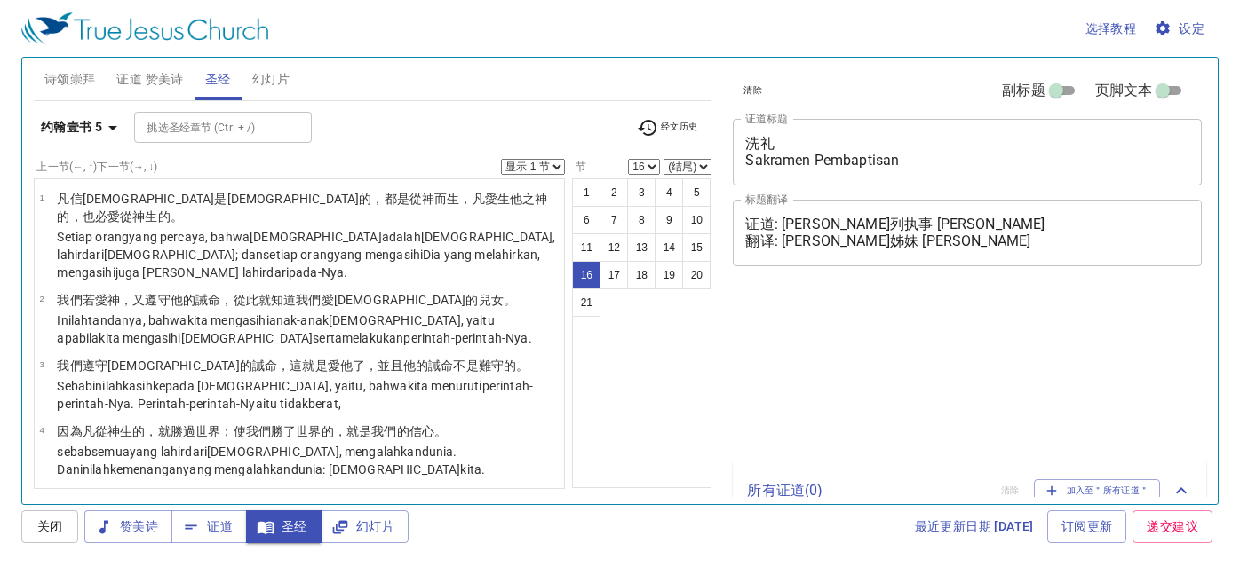
select select "16"
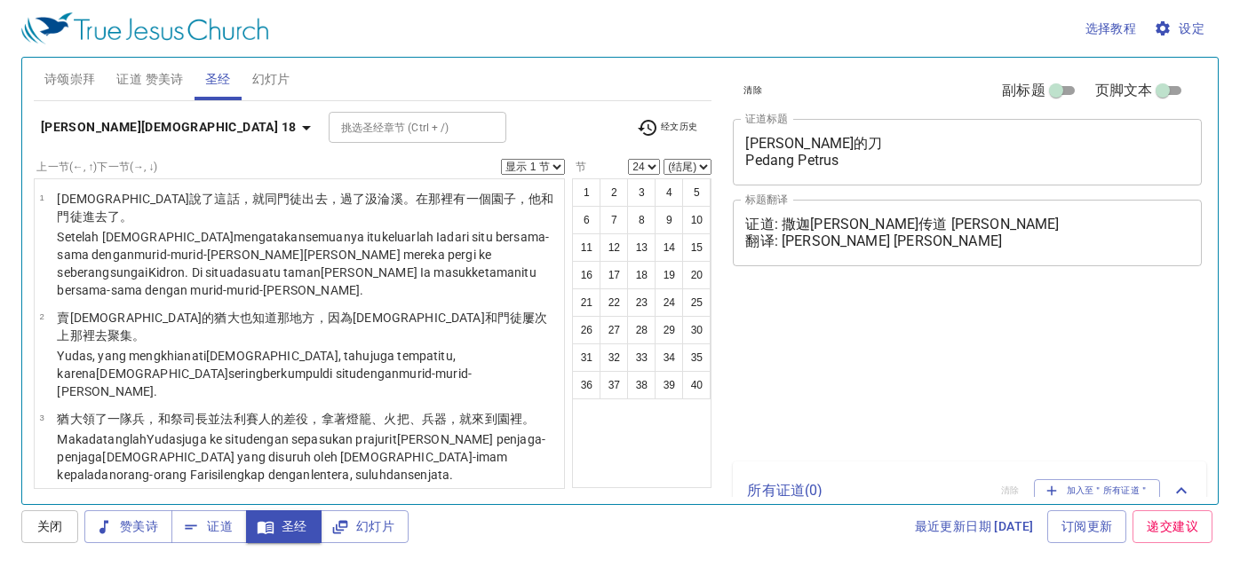
select select "24"
select select "10"
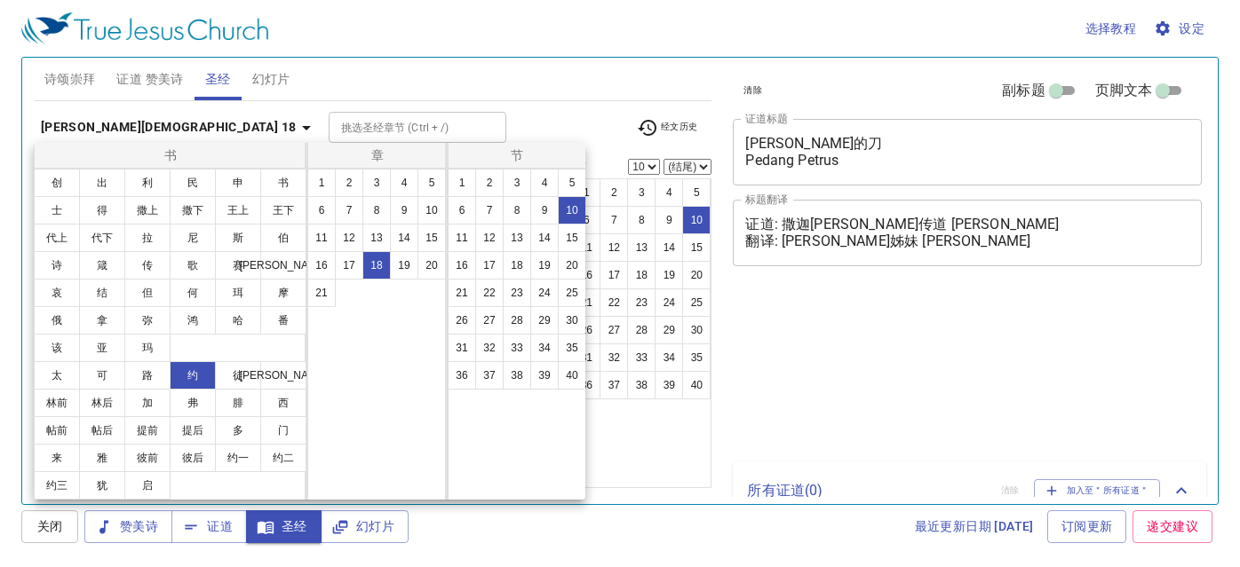
select select "10"
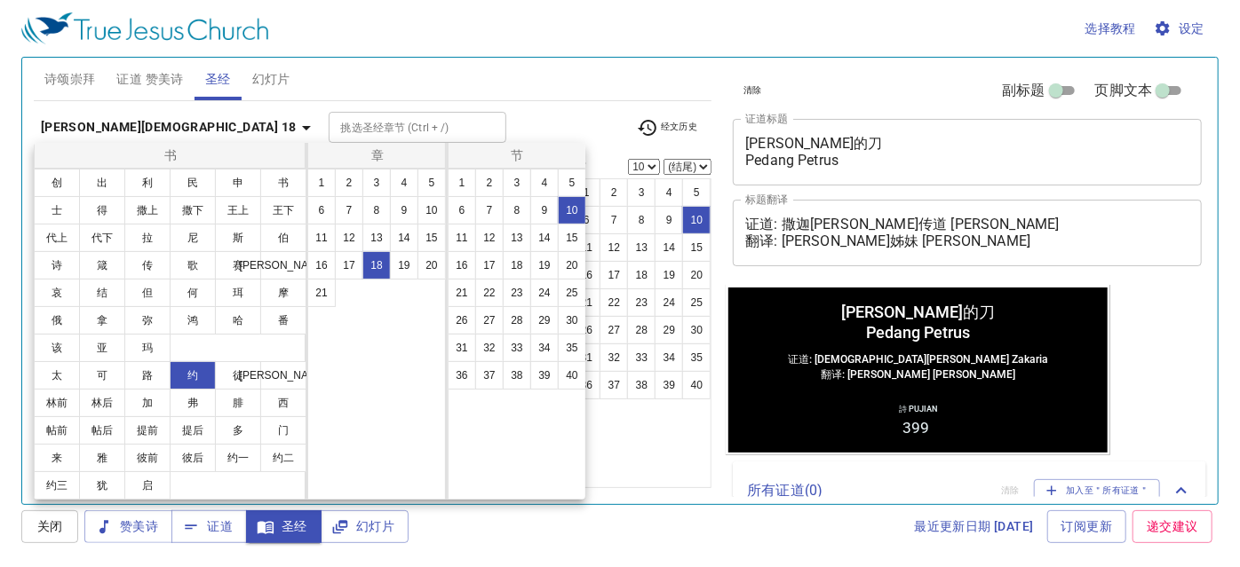
scroll to position [479, 0]
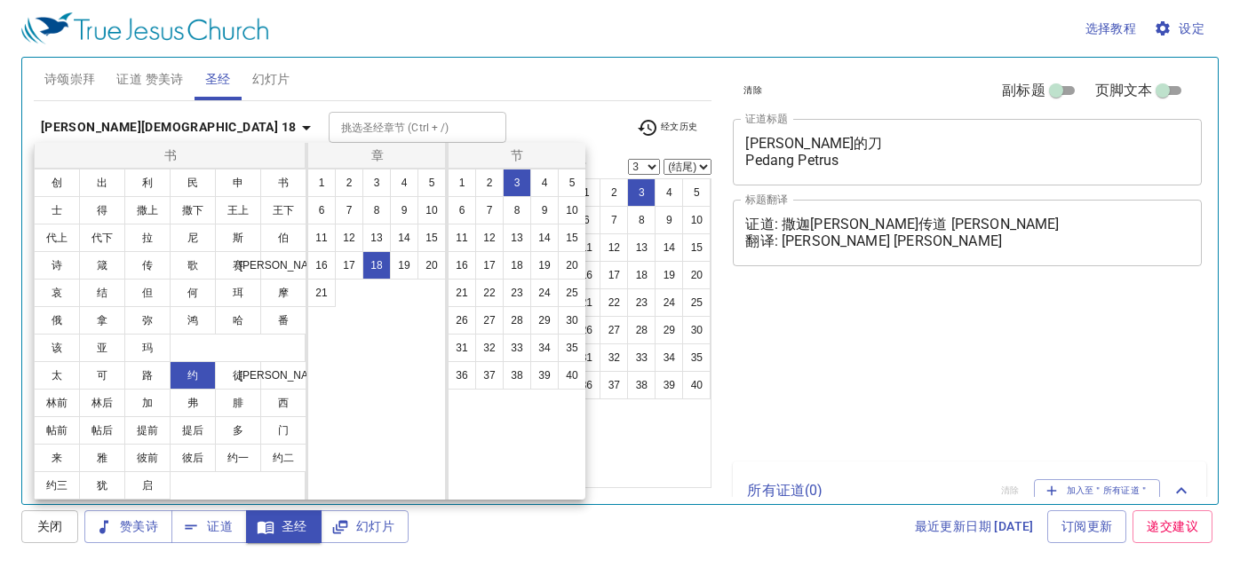
select select "3"
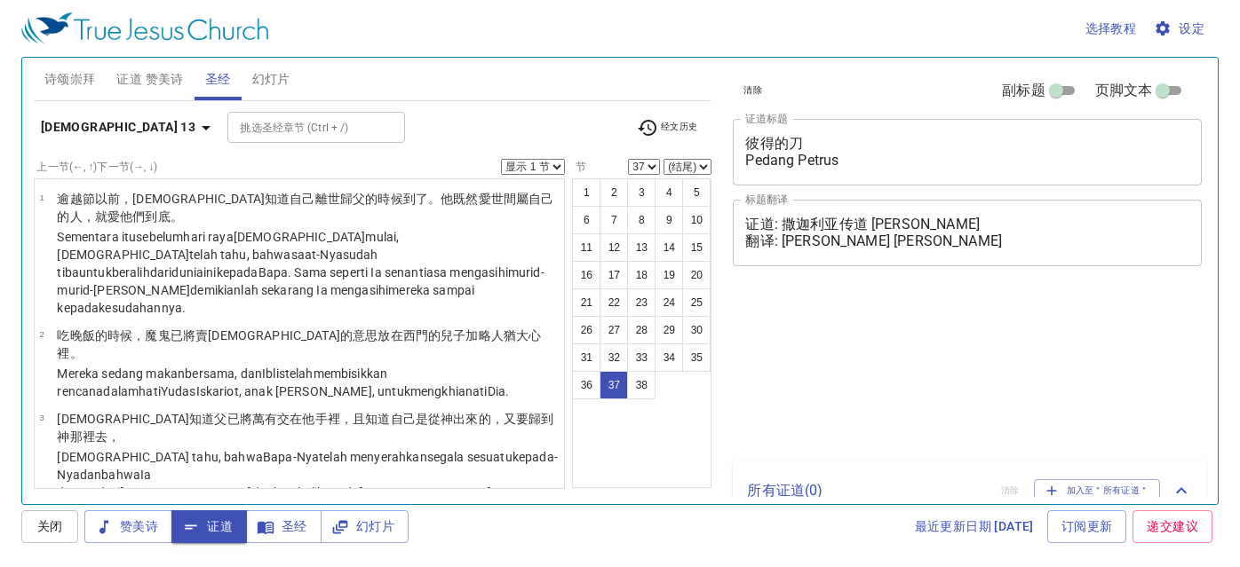
select select "37"
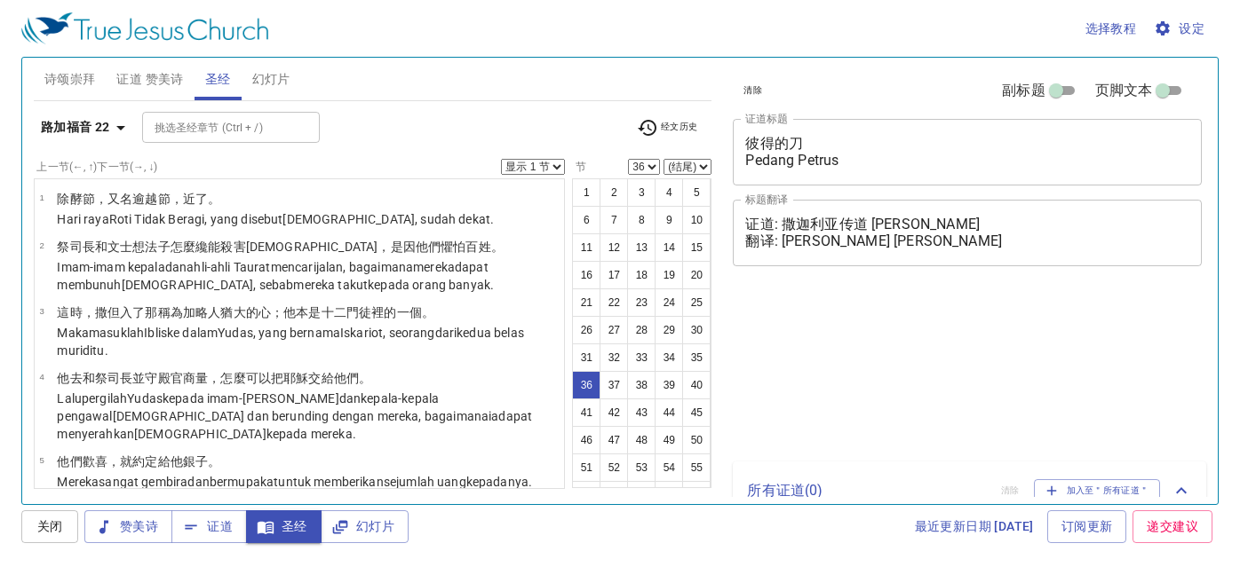
select select "36"
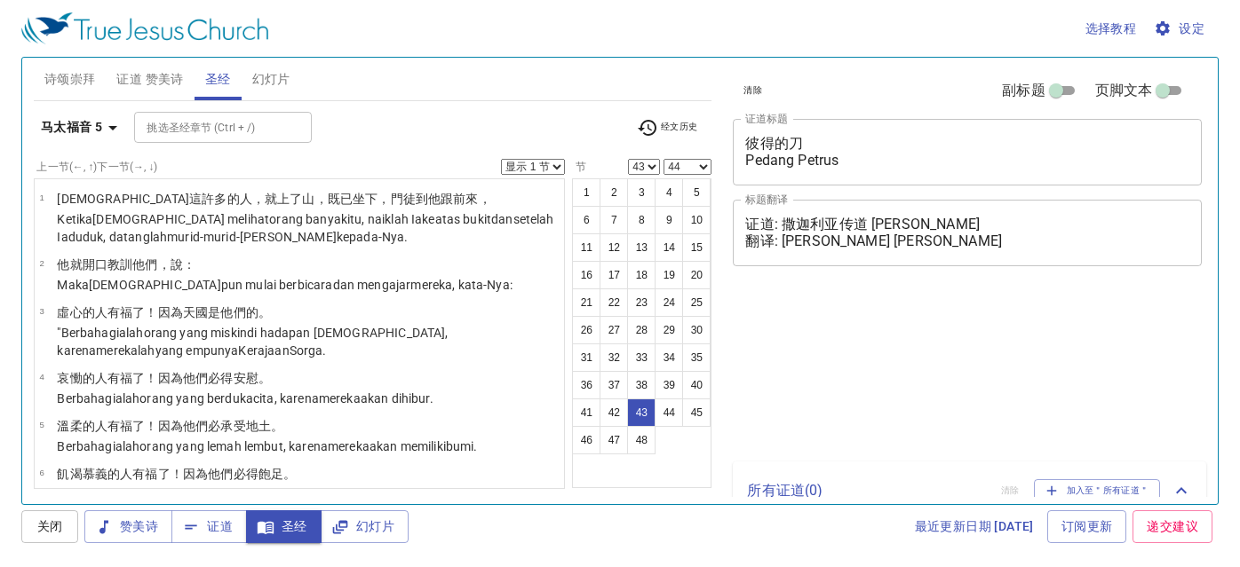
select select "43"
select select "44"
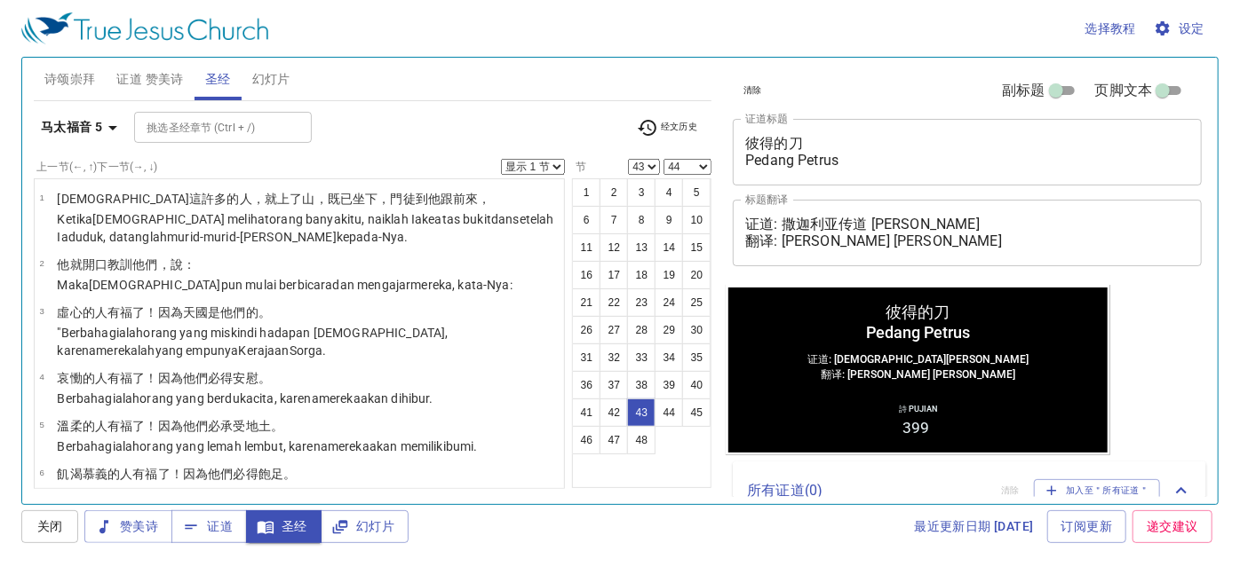
click at [551, 165] on select "显示 1 节 显示 2 节 显示 3 节 显示 4 节 显示 5 节" at bounding box center [533, 167] width 64 height 16
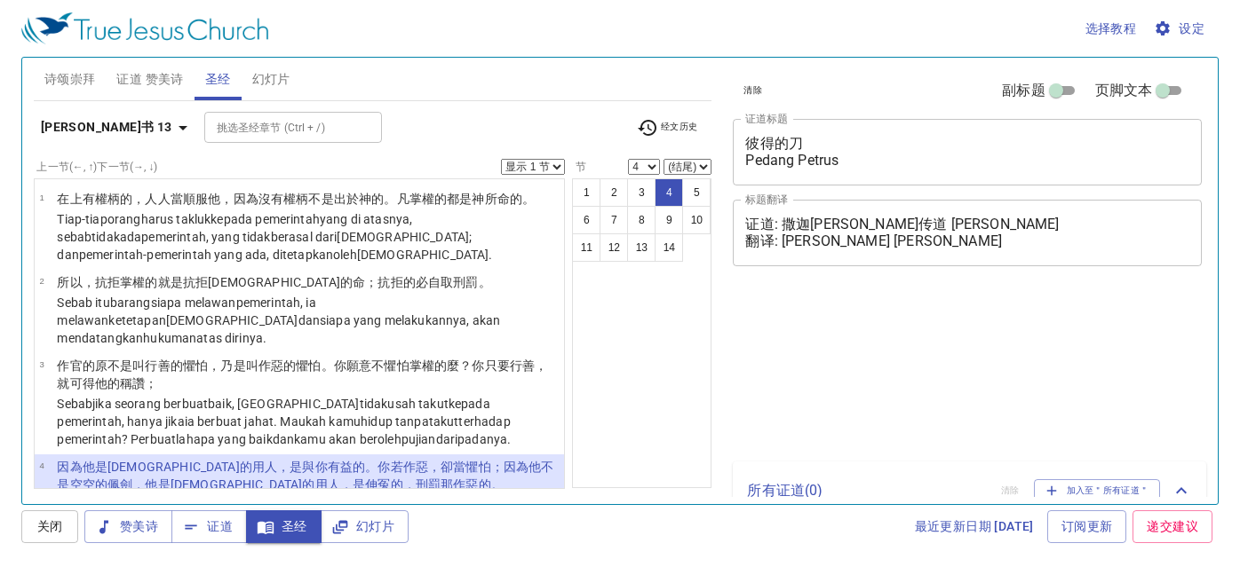
select select "4"
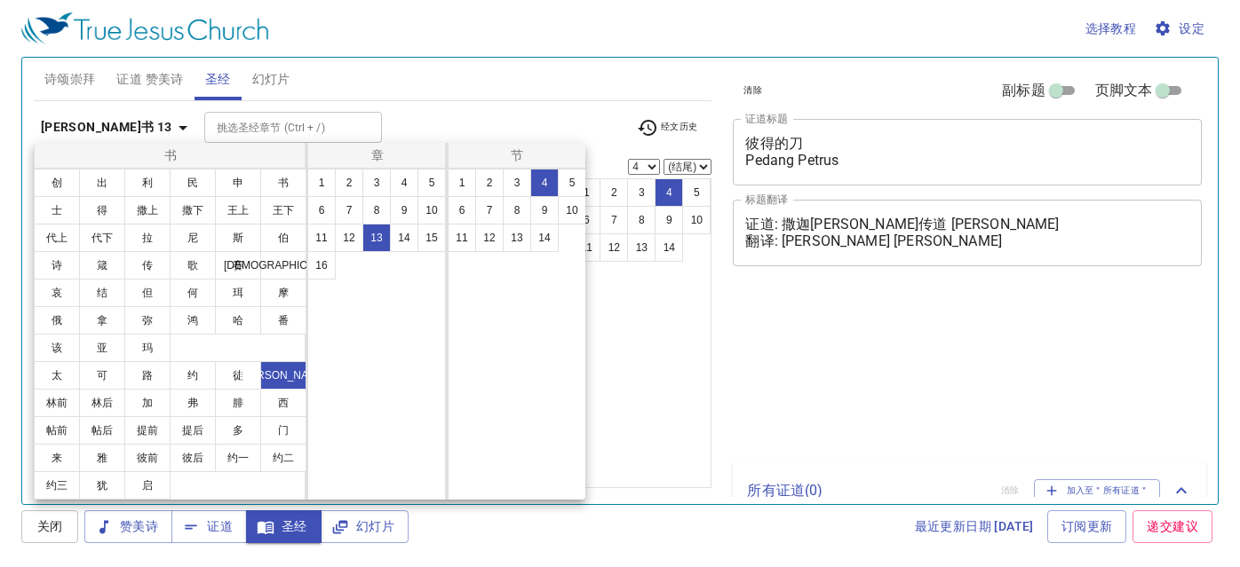
select select "4"
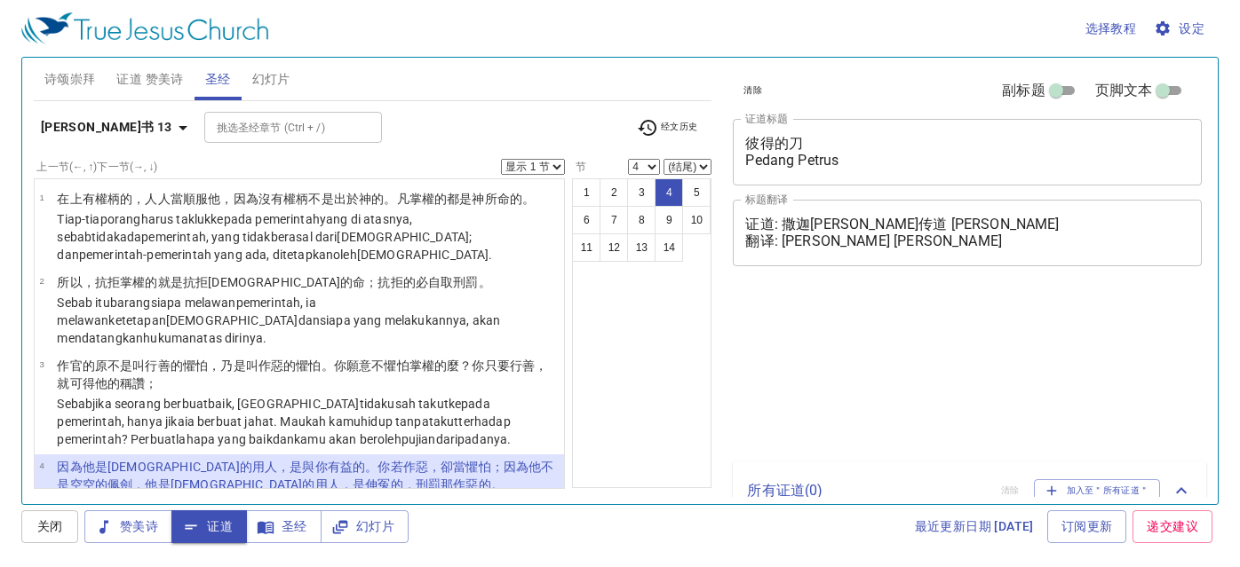
select select "4"
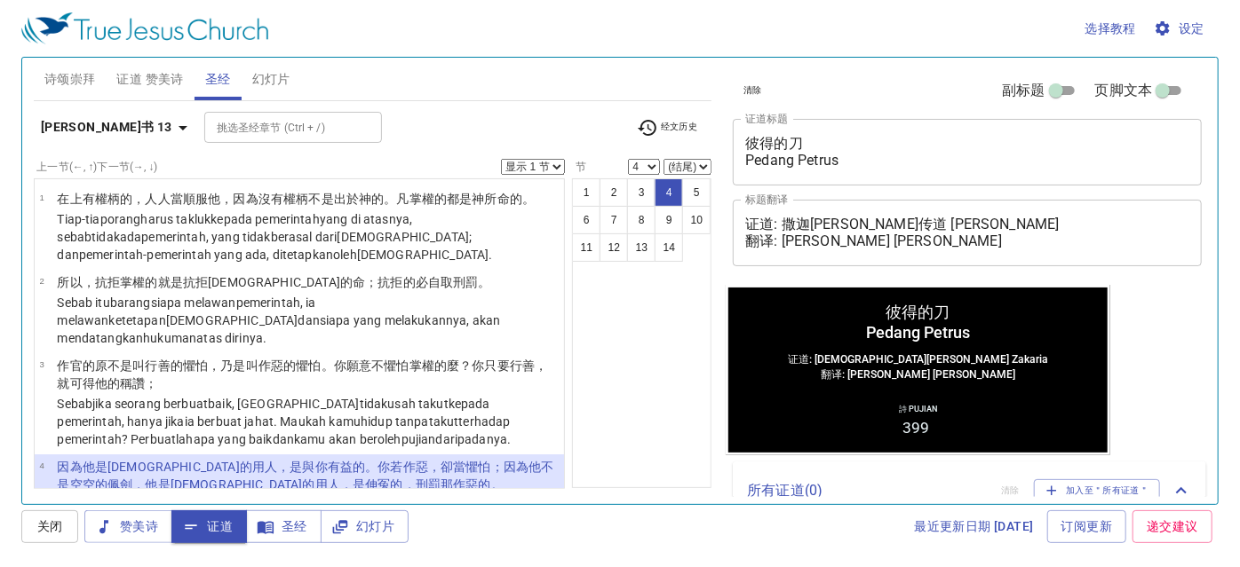
scroll to position [162, 0]
